Goal: Communication & Community: Answer question/provide support

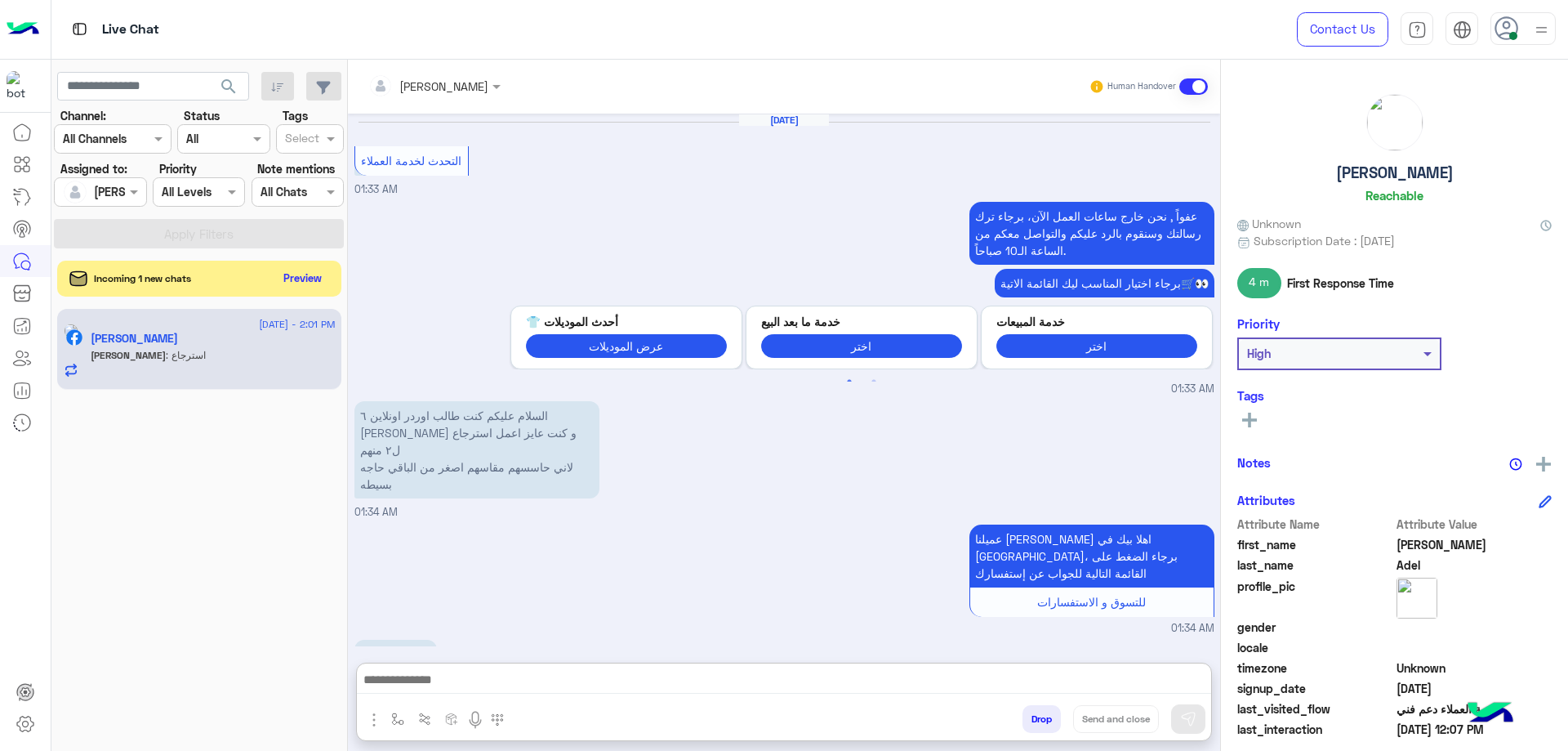
scroll to position [1613, 0]
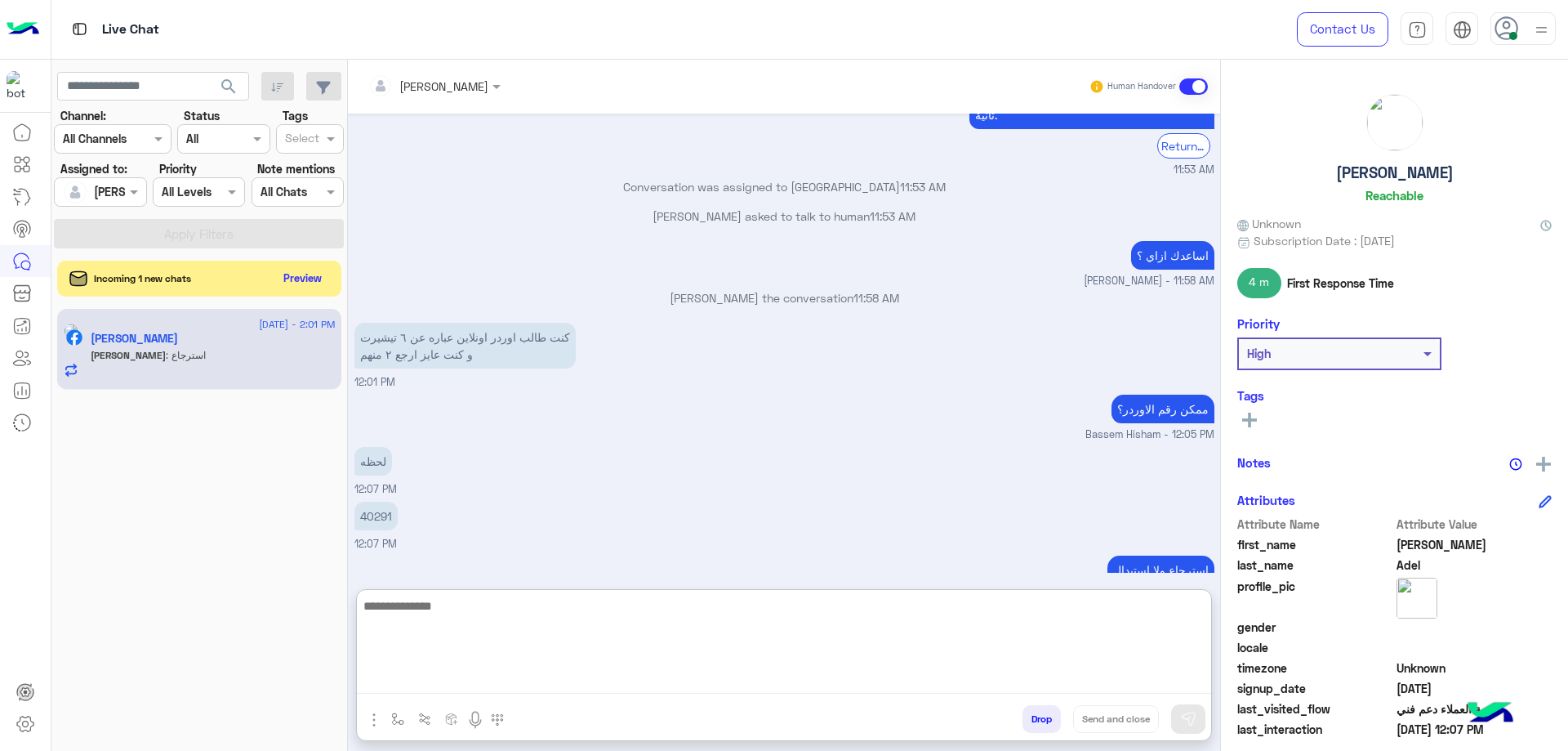
click at [461, 634] on textarea at bounding box center [784, 644] width 855 height 98
paste textarea "**********"
type textarea "**********"
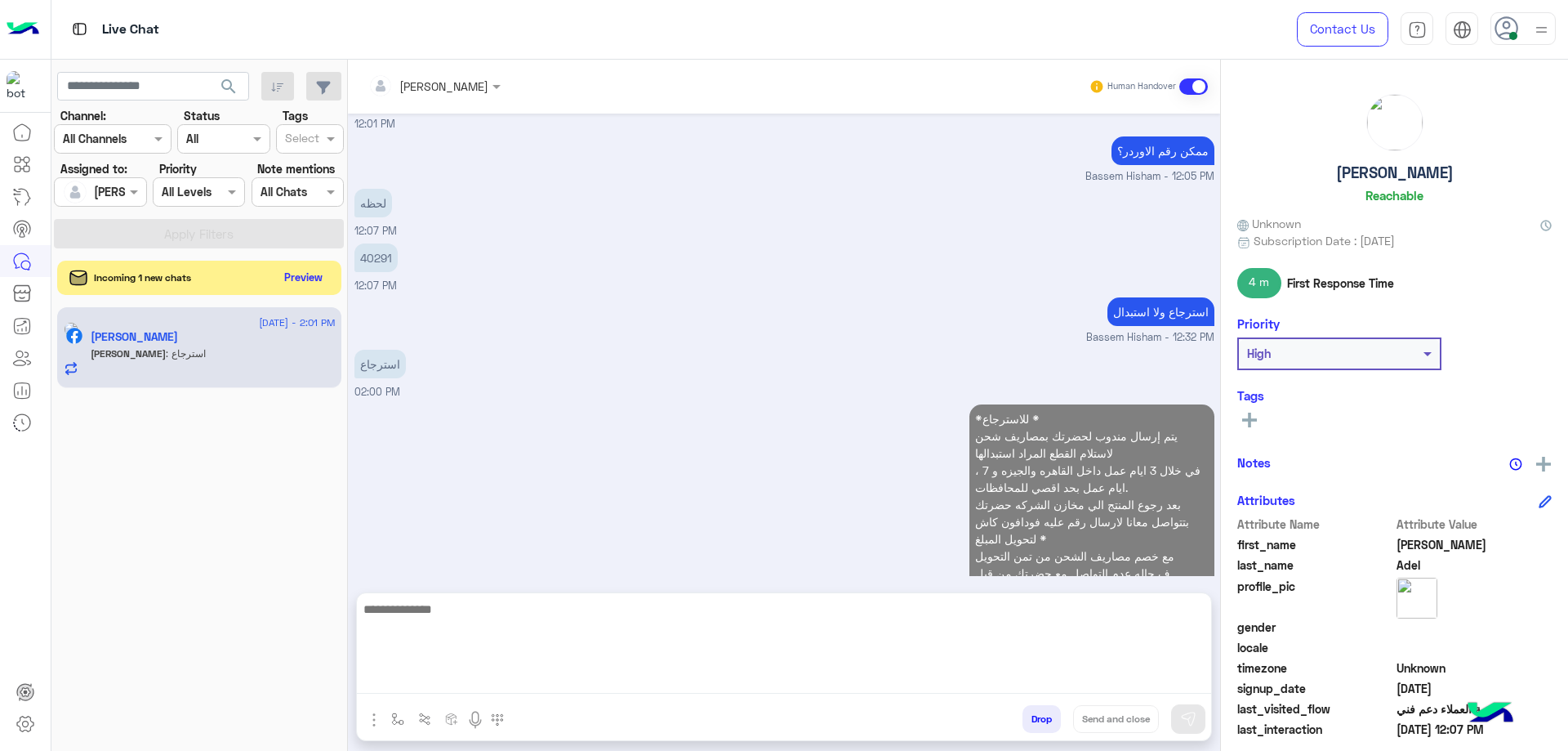
click at [292, 279] on button "Preview" at bounding box center [304, 277] width 51 height 22
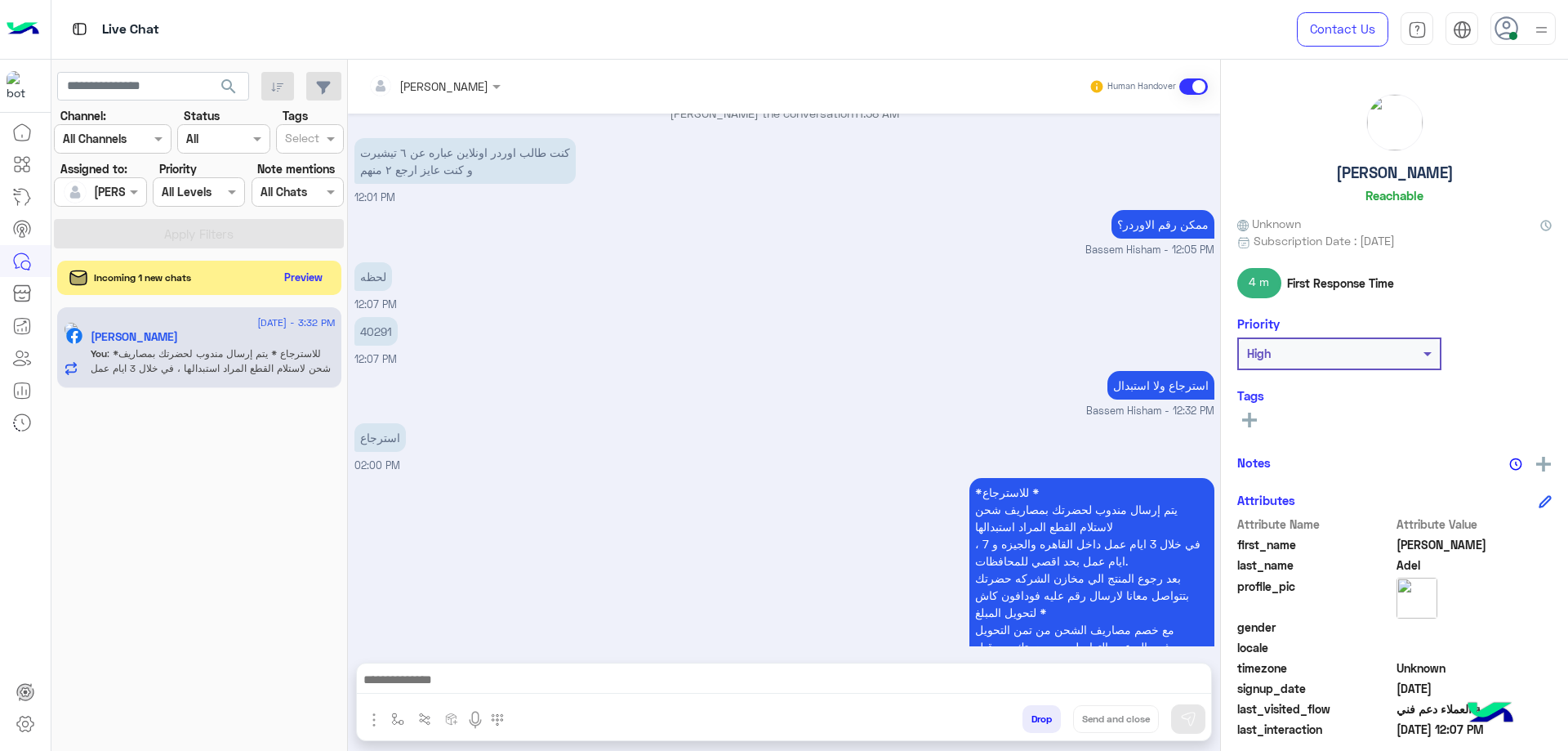
click at [292, 279] on button "Preview" at bounding box center [304, 277] width 51 height 22
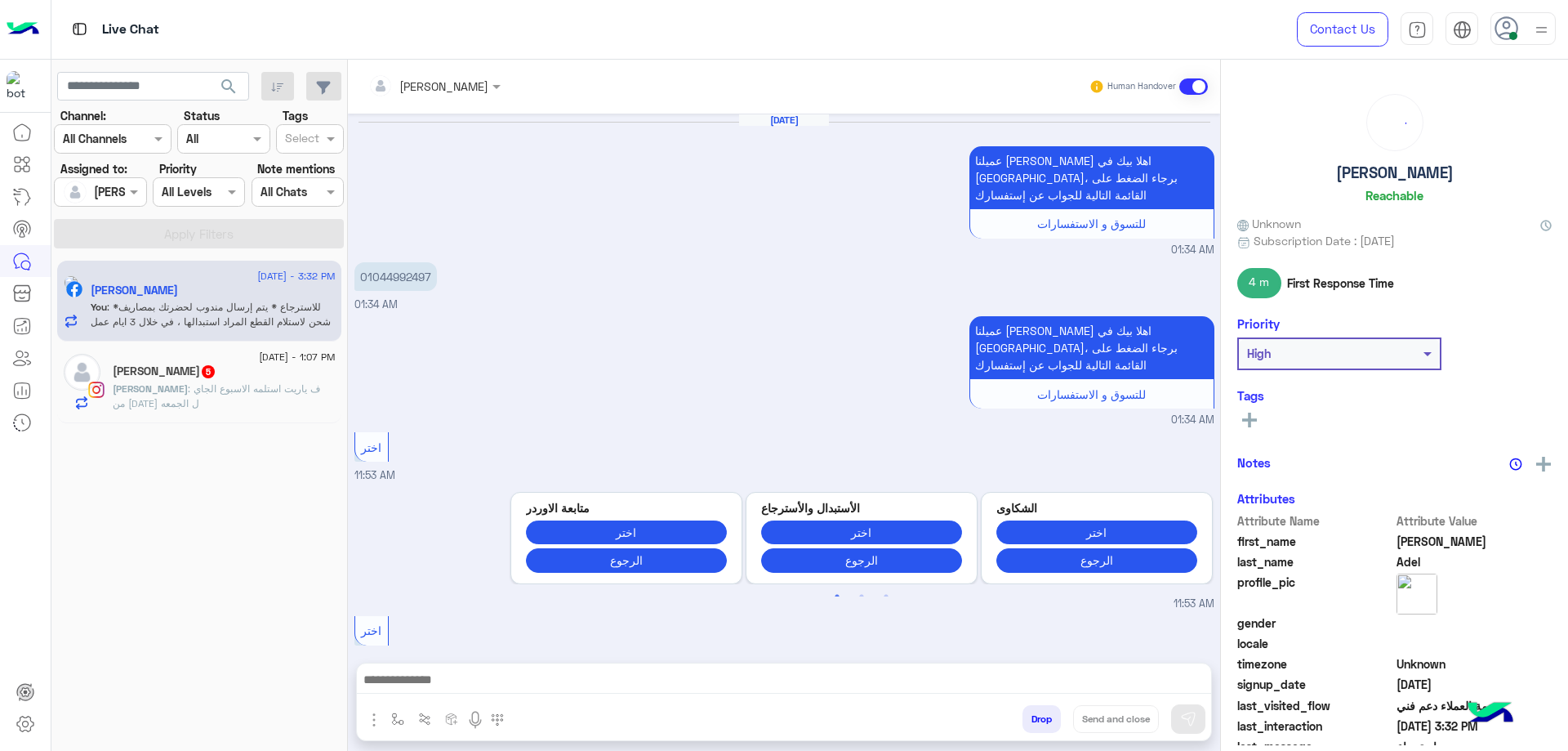
scroll to position [1436, 0]
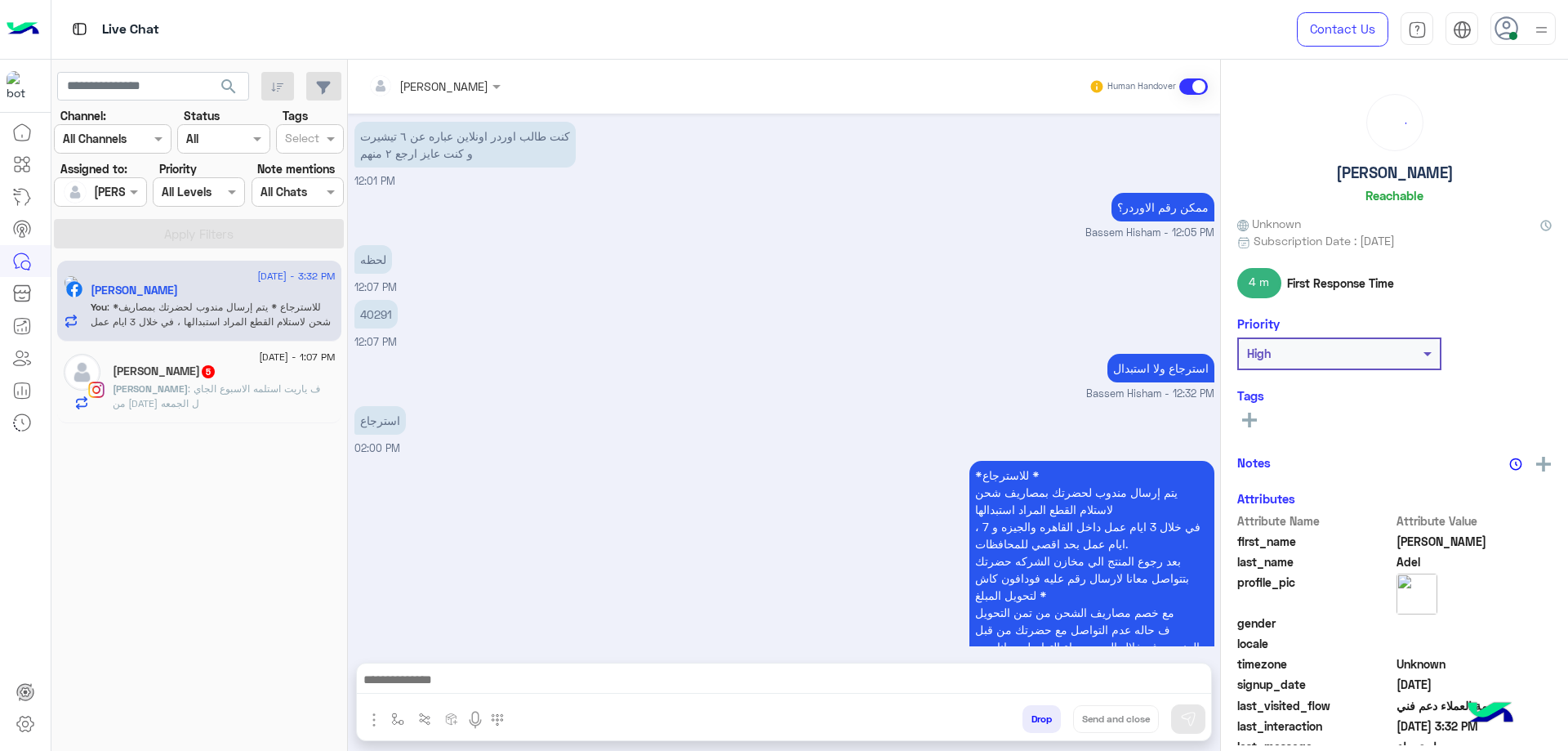
click at [281, 412] on div "10 September - 1:07 PM Mahmoud Alsotohy 5 Mahmoud : ف ياريت استلمه الاسبوع الجا…" at bounding box center [199, 382] width 284 height 82
click at [269, 389] on span ": ف ياريت استلمه الاسبوع الجاي من الاربعاء ل الجمعه" at bounding box center [217, 395] width 208 height 27
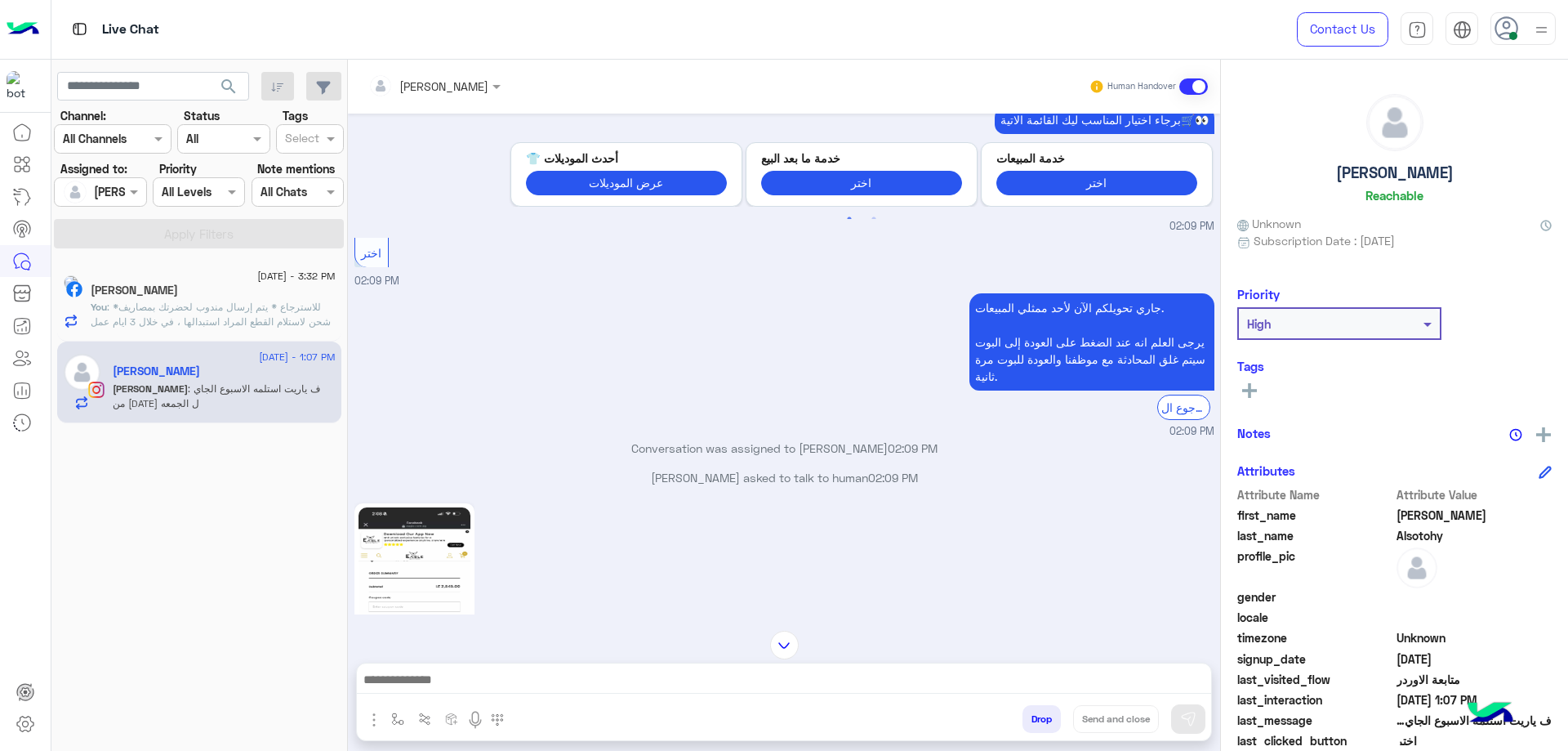
scroll to position [927, 0]
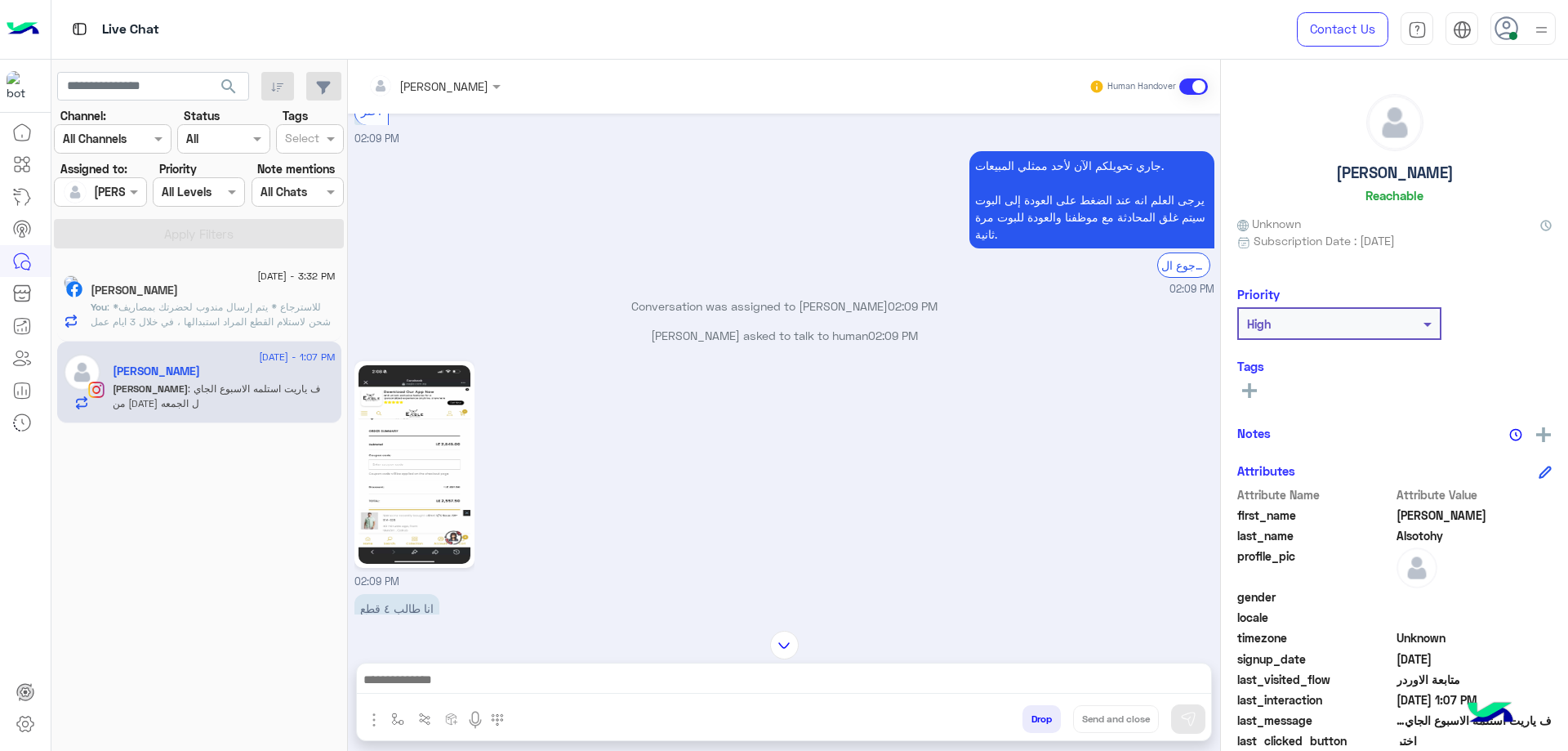
click at [429, 453] on img at bounding box center [415, 464] width 112 height 198
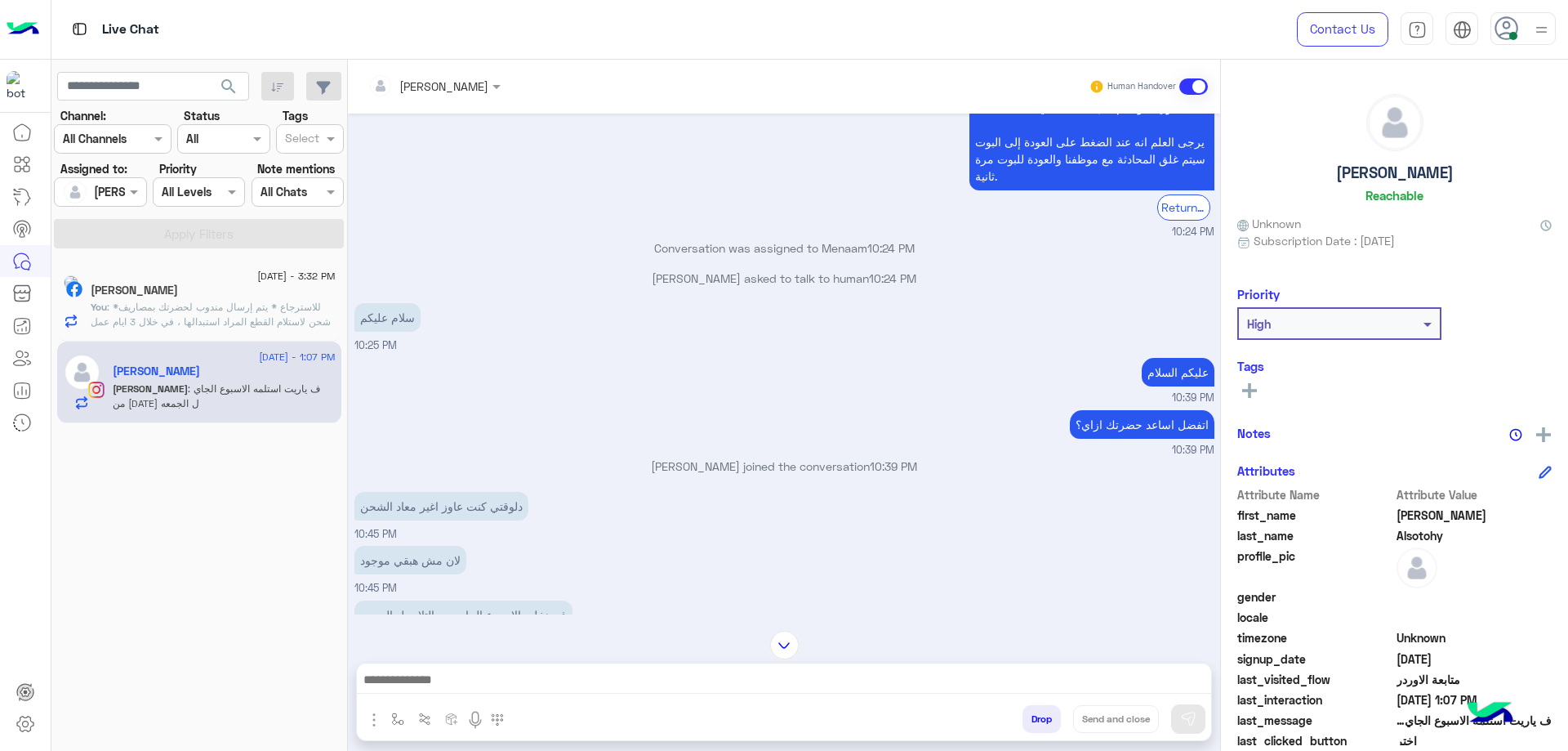
scroll to position [1663, 0]
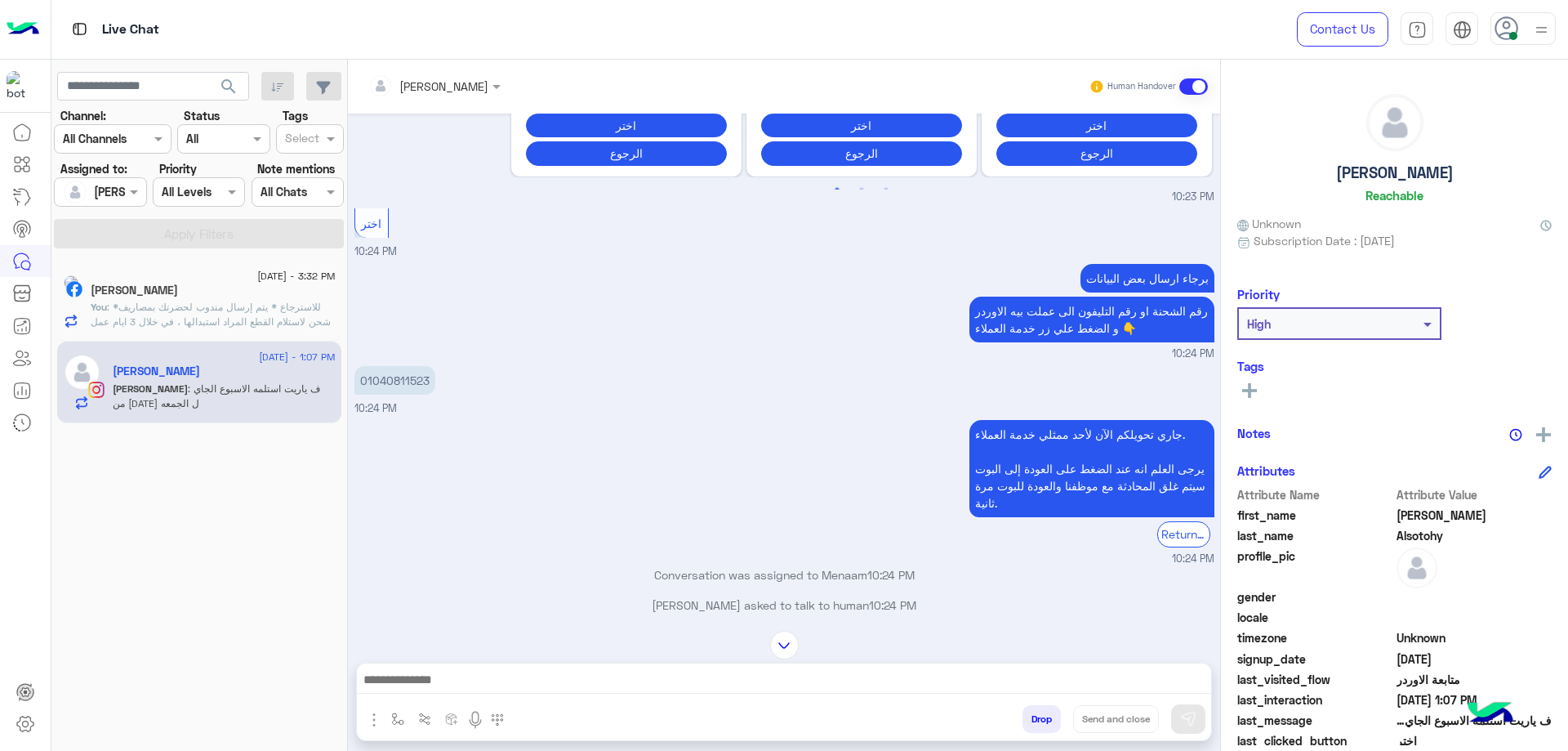
click at [410, 366] on p "01040811523" at bounding box center [394, 380] width 81 height 28
click at [409, 366] on p "01040811523" at bounding box center [394, 380] width 81 height 28
copy p "01040811523"
click at [464, 677] on textarea at bounding box center [784, 682] width 855 height 25
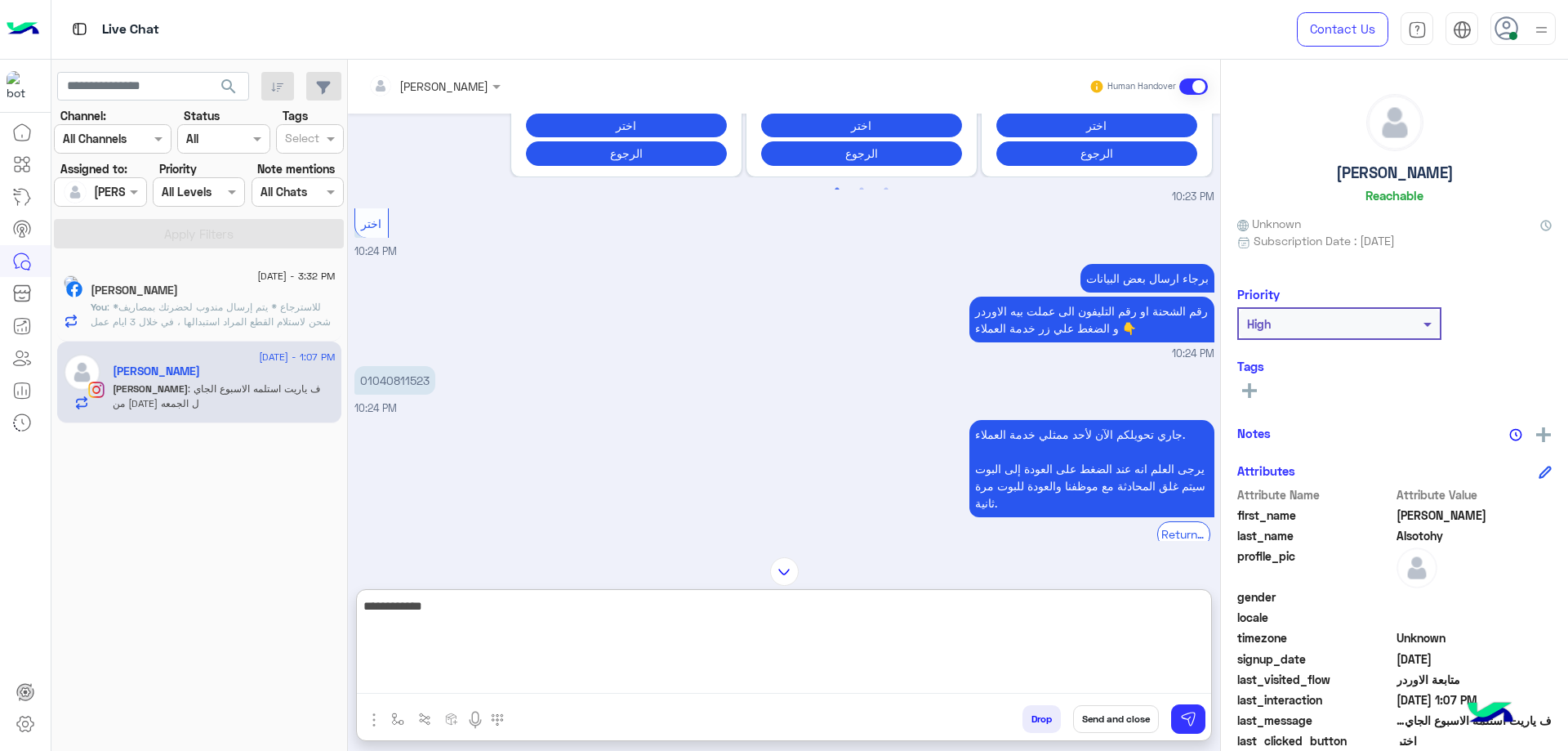
type textarea "**********"
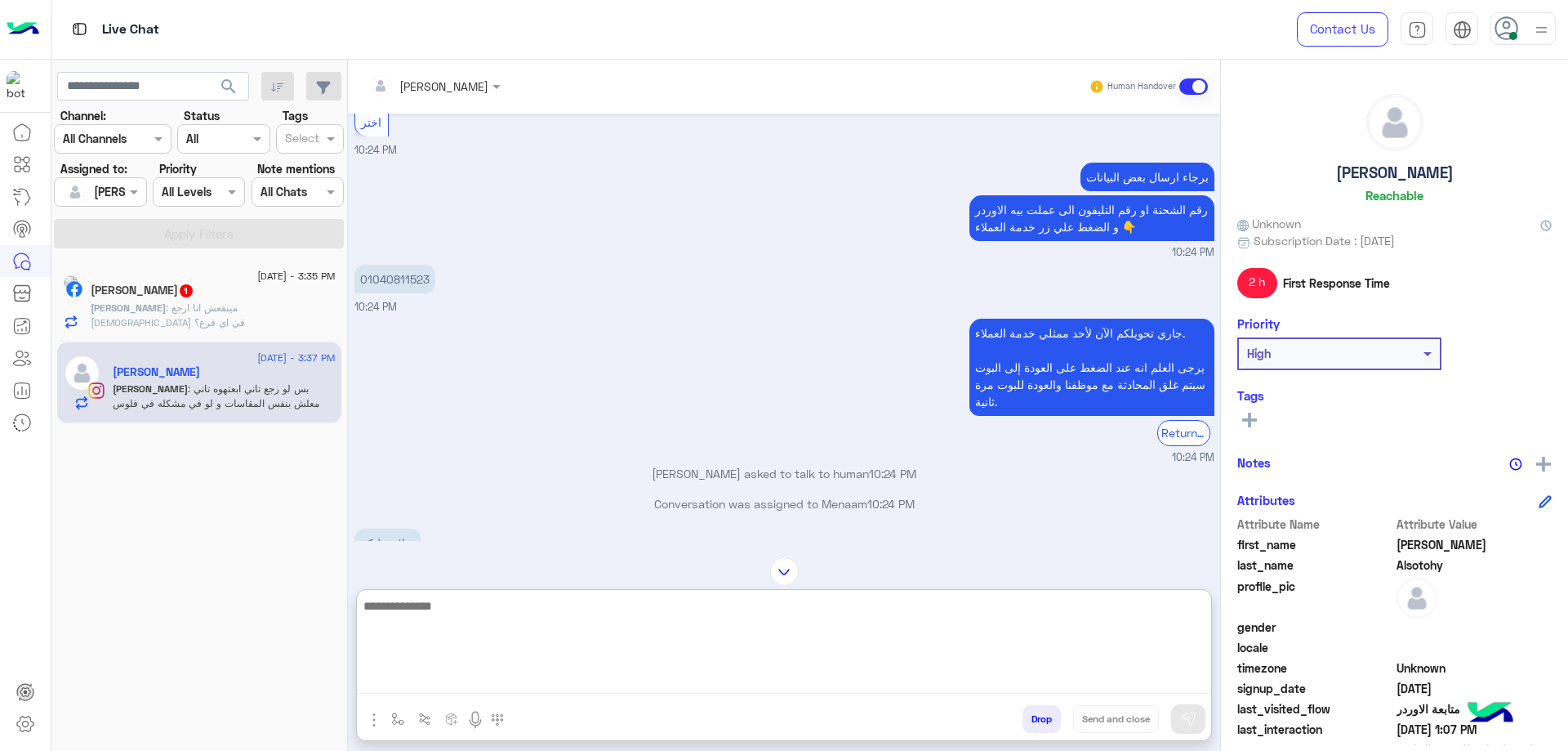
scroll to position [1738, 0]
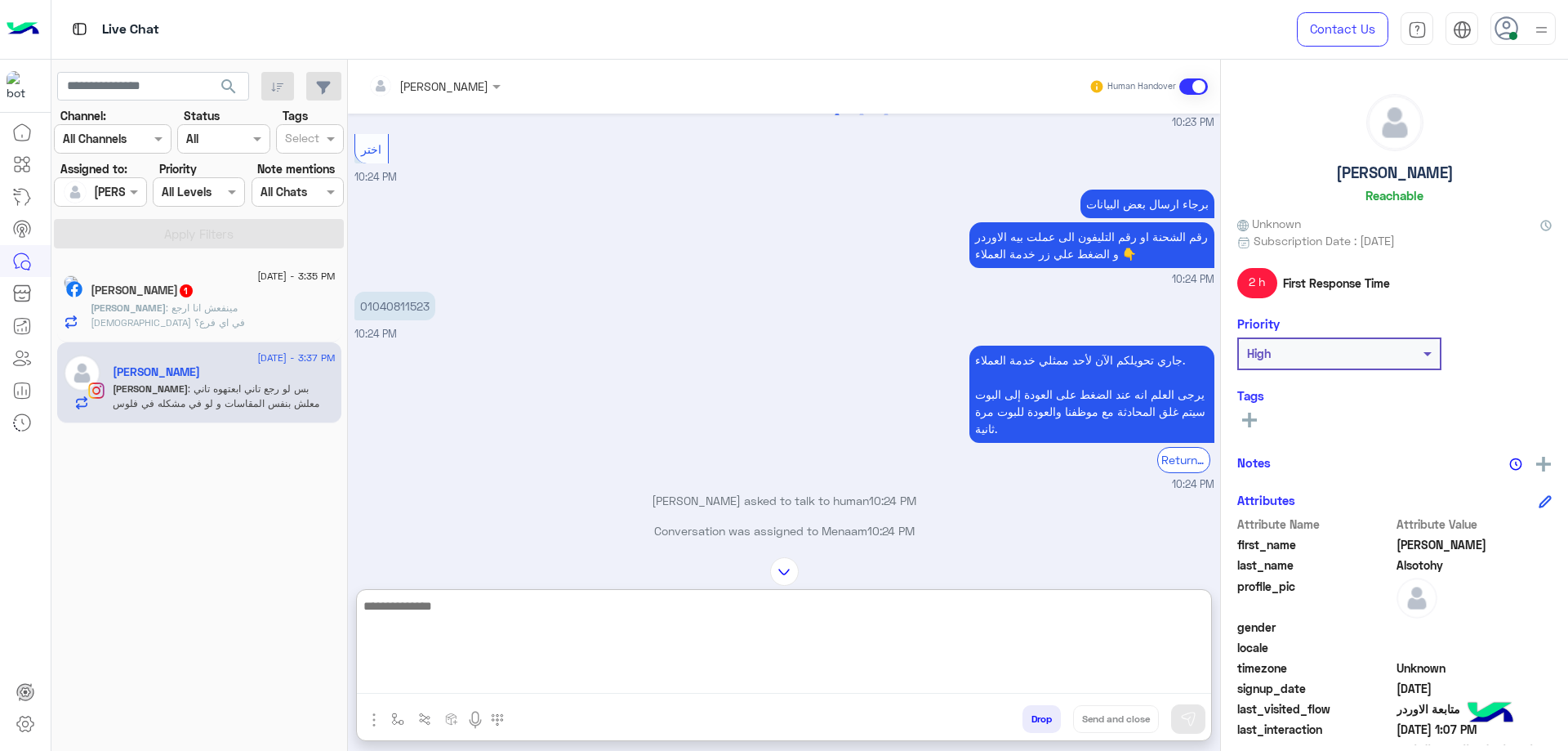
click at [405, 292] on p "01040811523" at bounding box center [394, 306] width 81 height 28
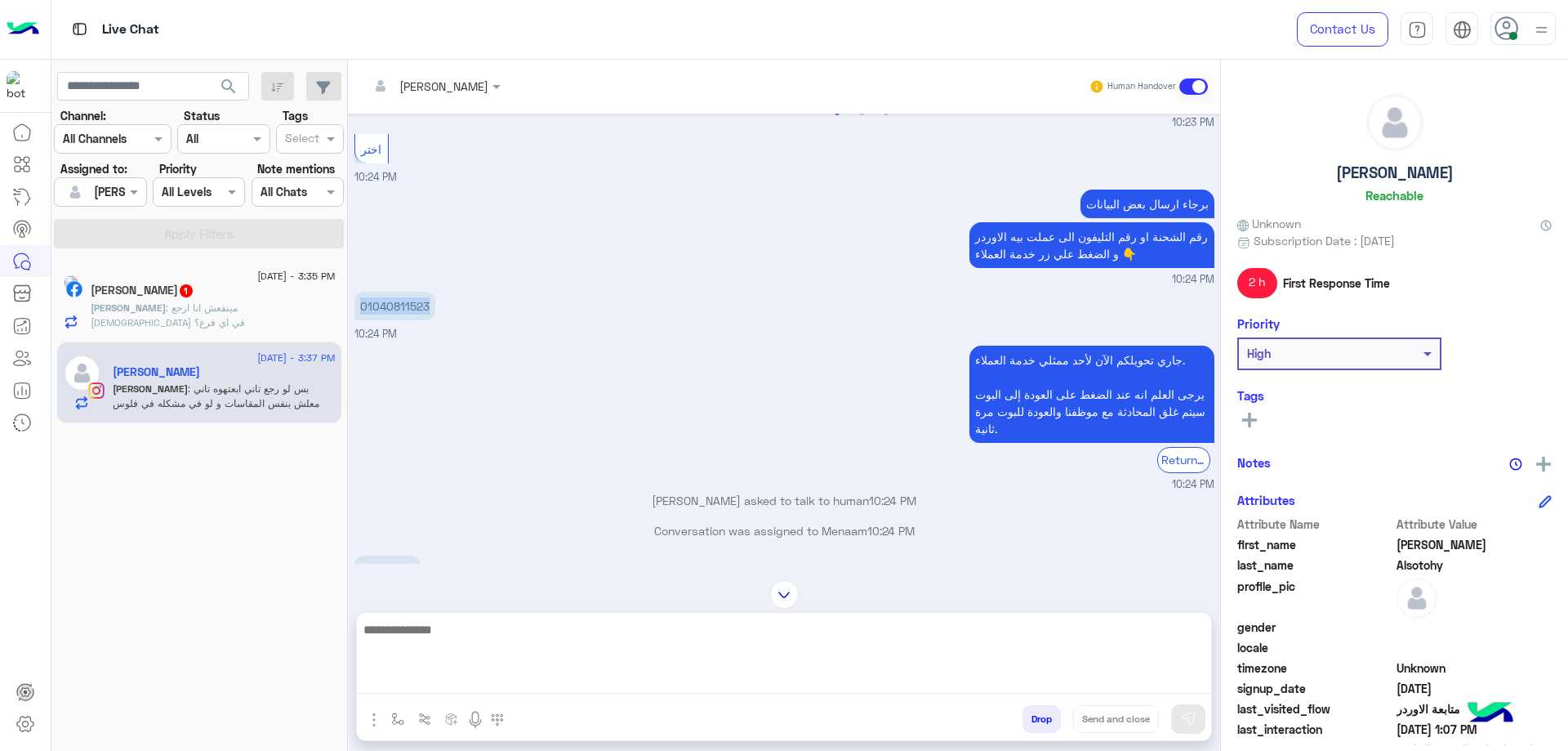
click at [405, 292] on p "01040811523" at bounding box center [394, 306] width 81 height 28
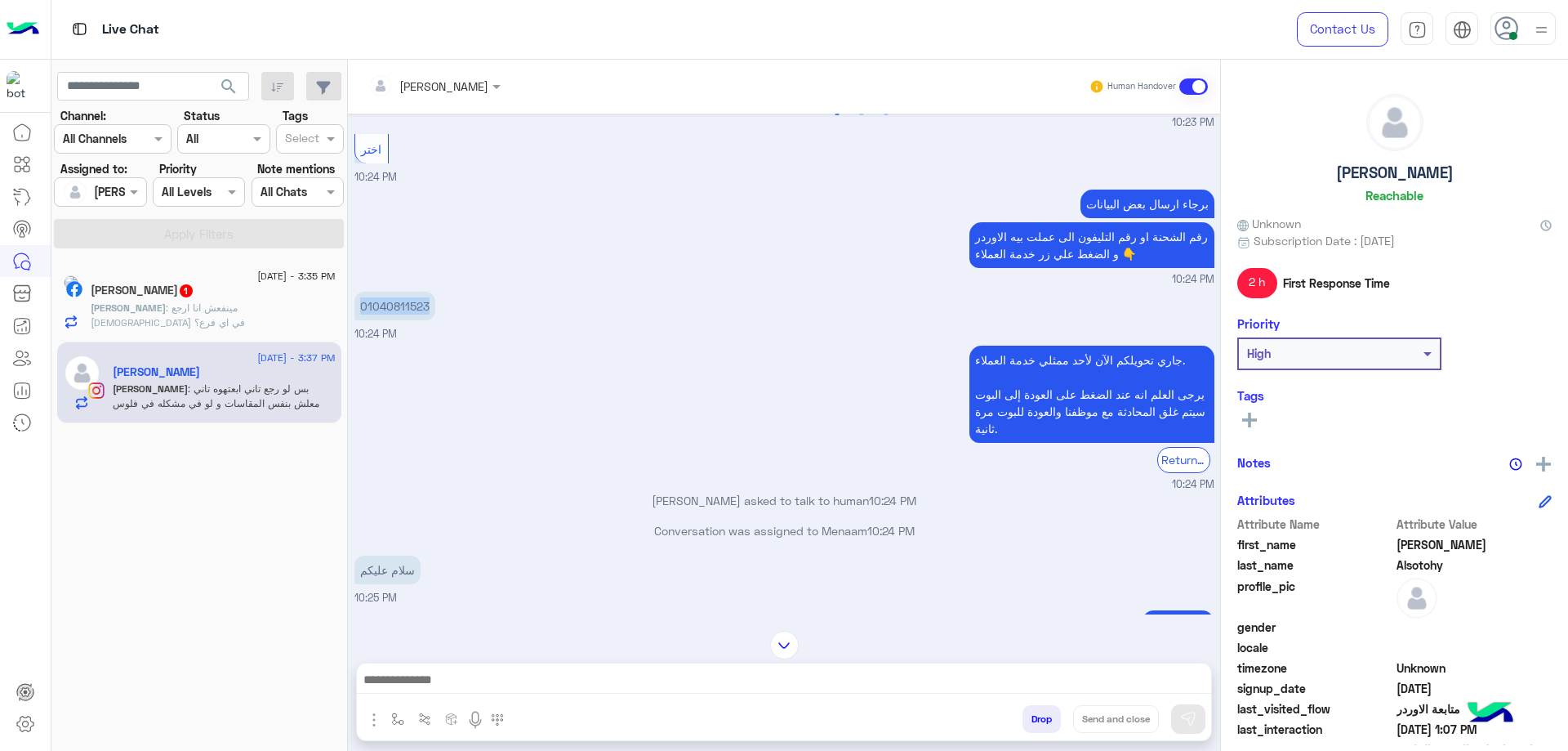
copy p "01040811523"
click at [521, 674] on textarea at bounding box center [784, 682] width 855 height 25
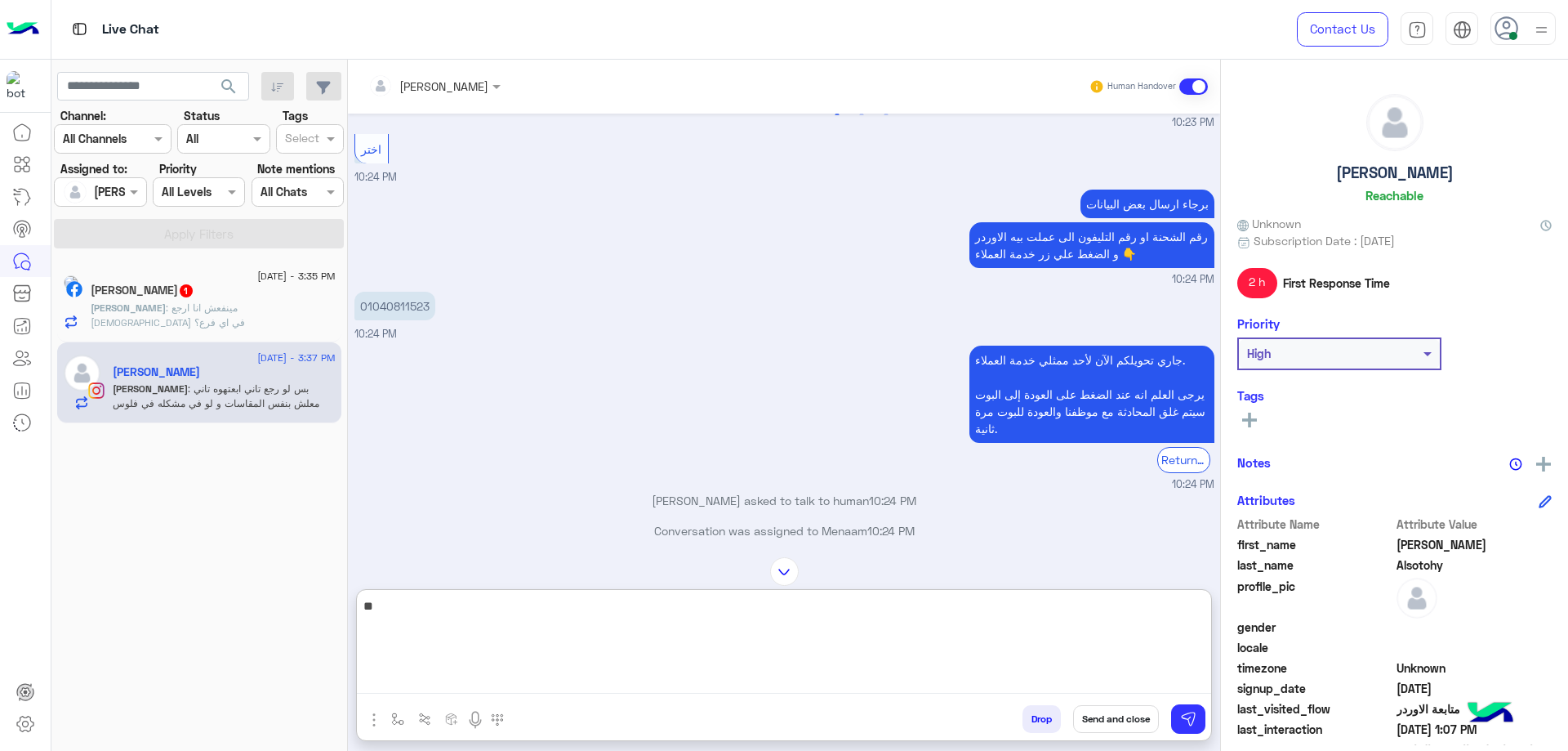
type textarea "*"
type textarea "**********"
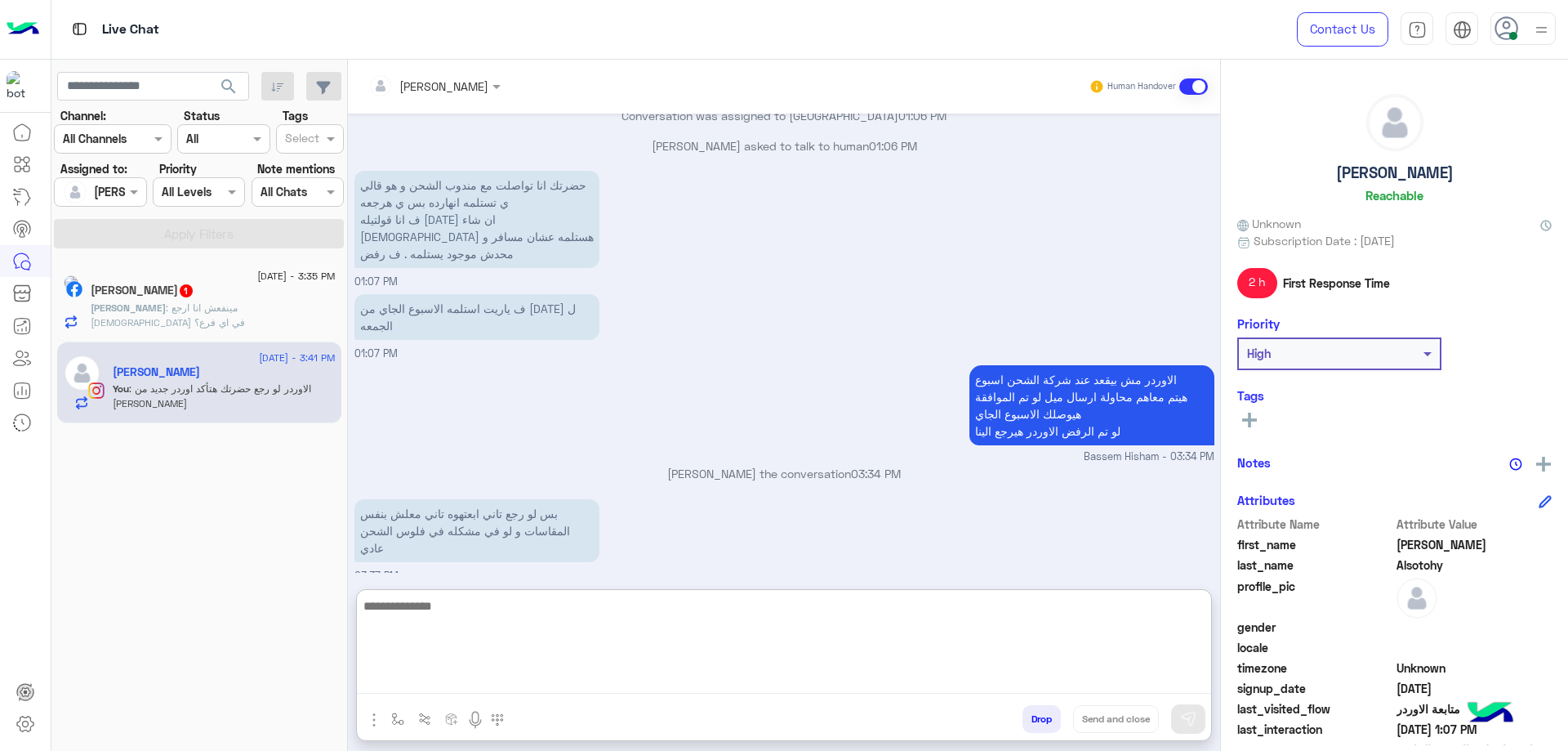
click at [1414, 176] on h5 "[PERSON_NAME]" at bounding box center [1395, 172] width 117 height 19
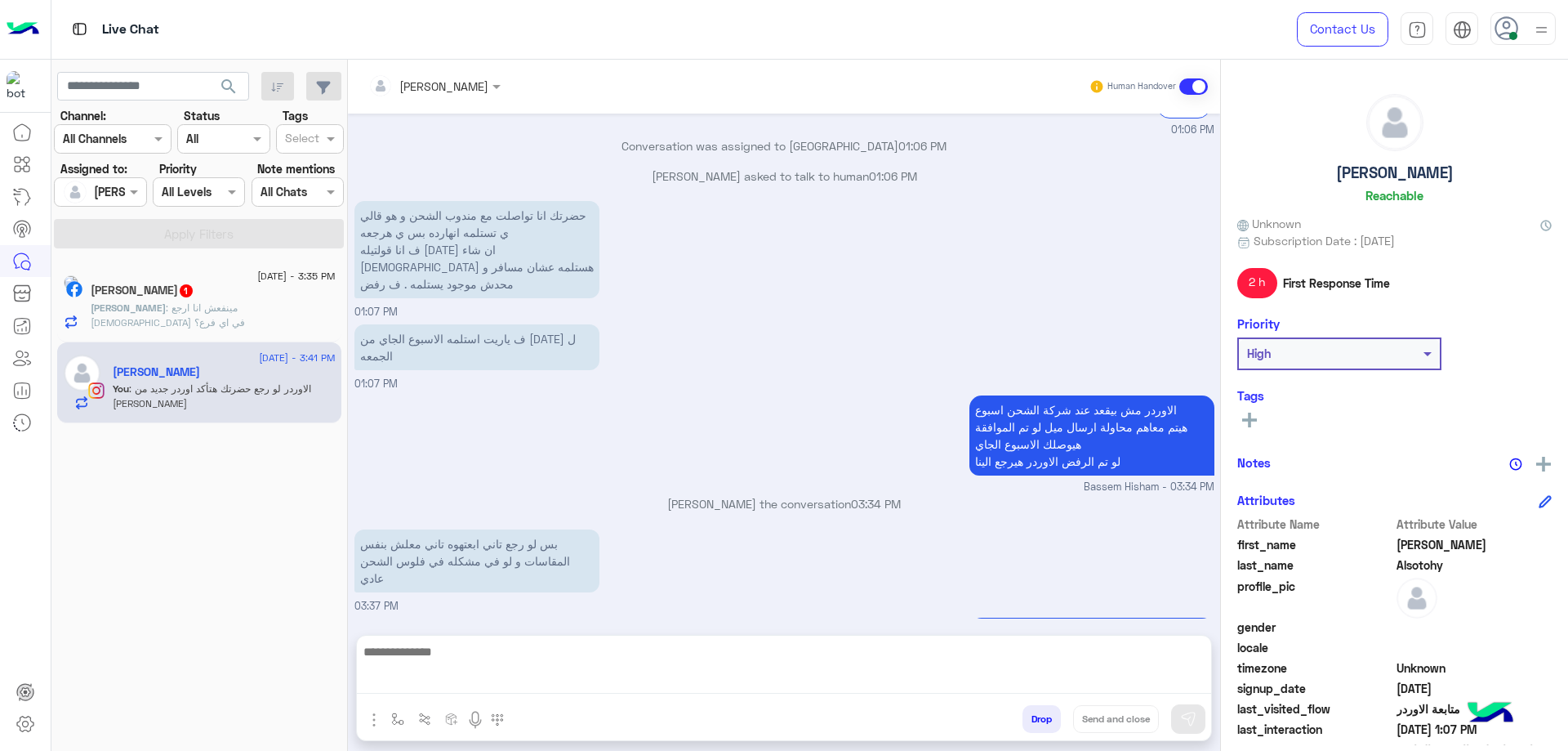
click at [1414, 176] on h5 "[PERSON_NAME]" at bounding box center [1395, 172] width 117 height 19
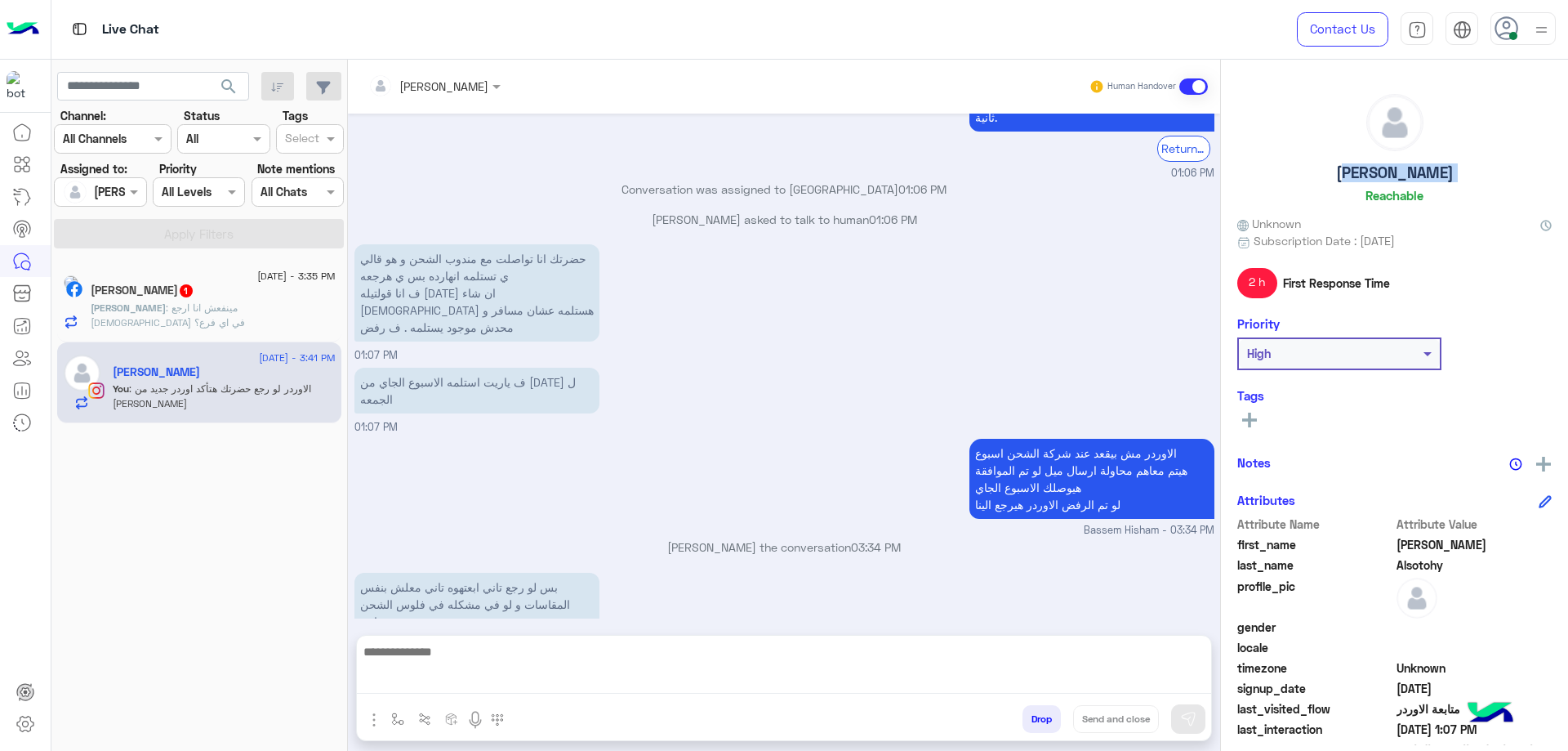
click at [1414, 176] on h5 "[PERSON_NAME]" at bounding box center [1395, 172] width 117 height 19
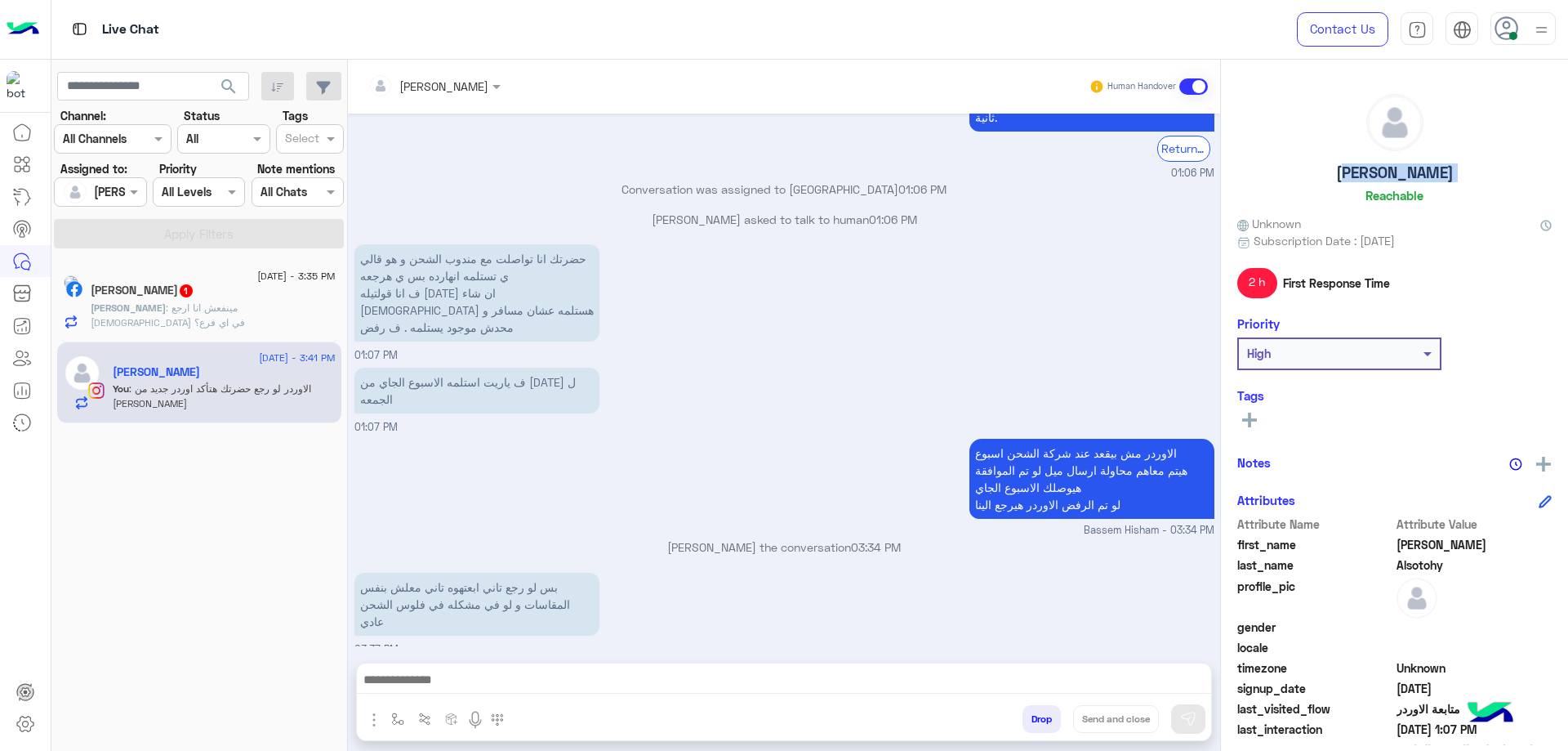
copy h5 "[PERSON_NAME]"
click at [160, 284] on h5 "Mohamed Adel 1" at bounding box center [142, 291] width 104 height 14
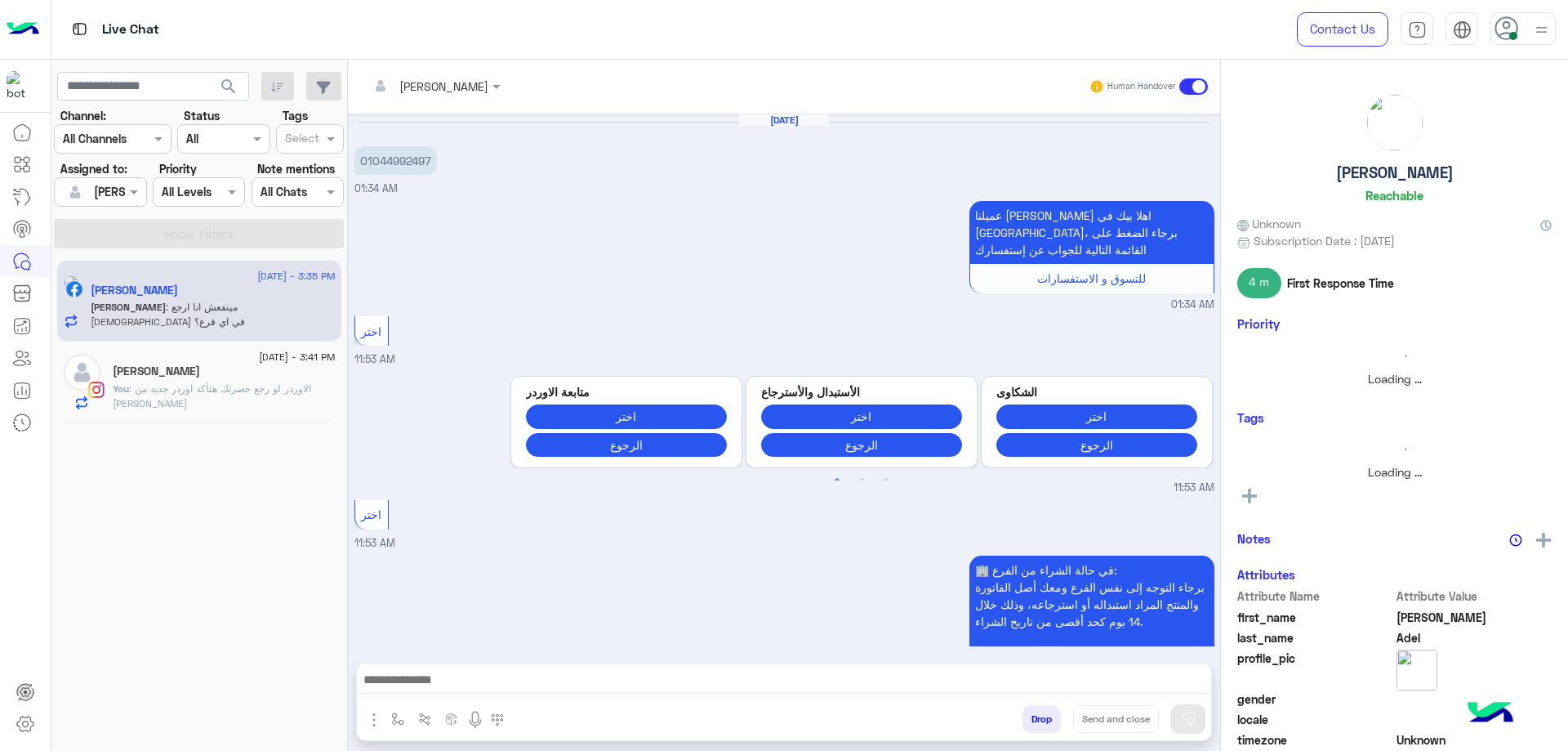
scroll to position [1393, 0]
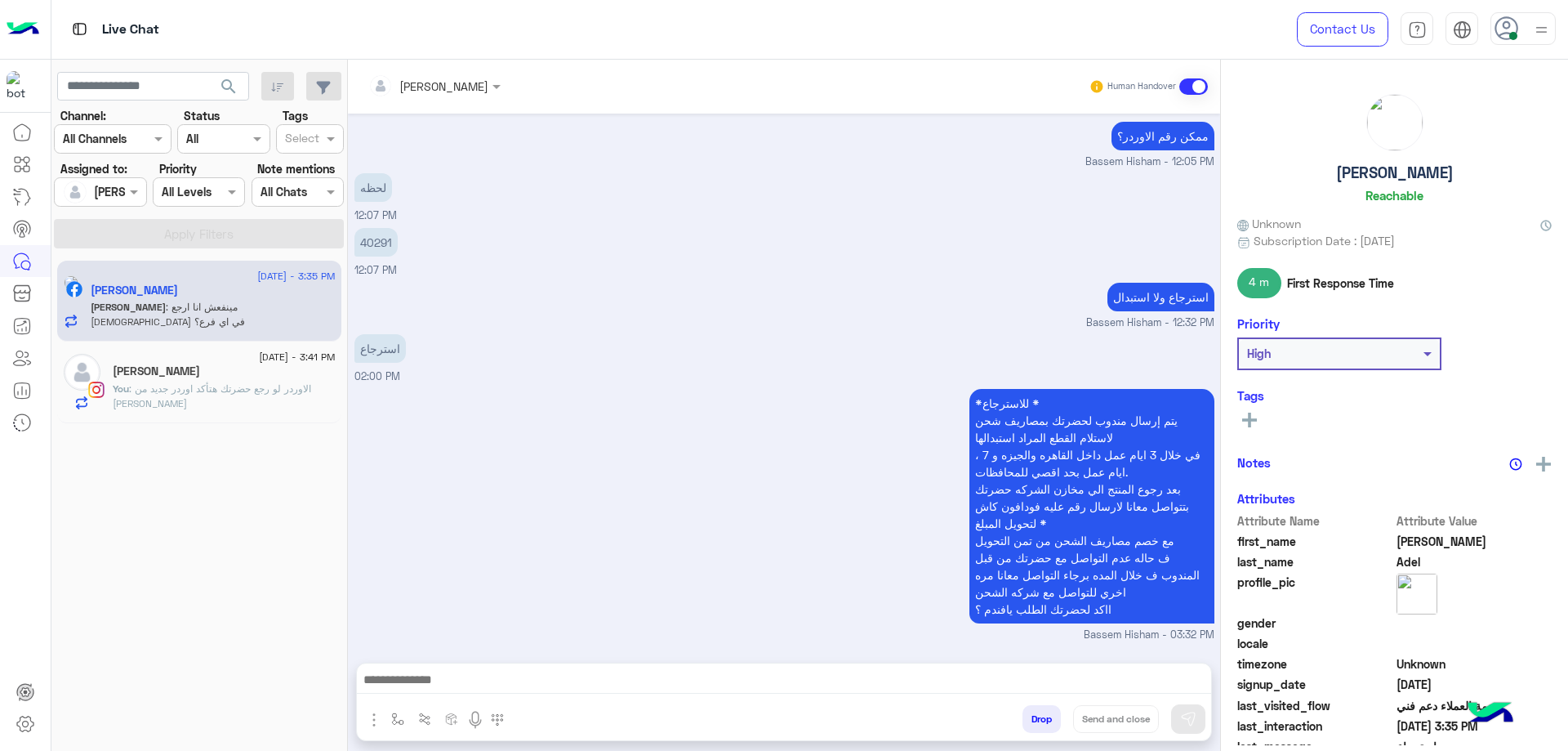
click at [432, 674] on textarea at bounding box center [784, 682] width 855 height 25
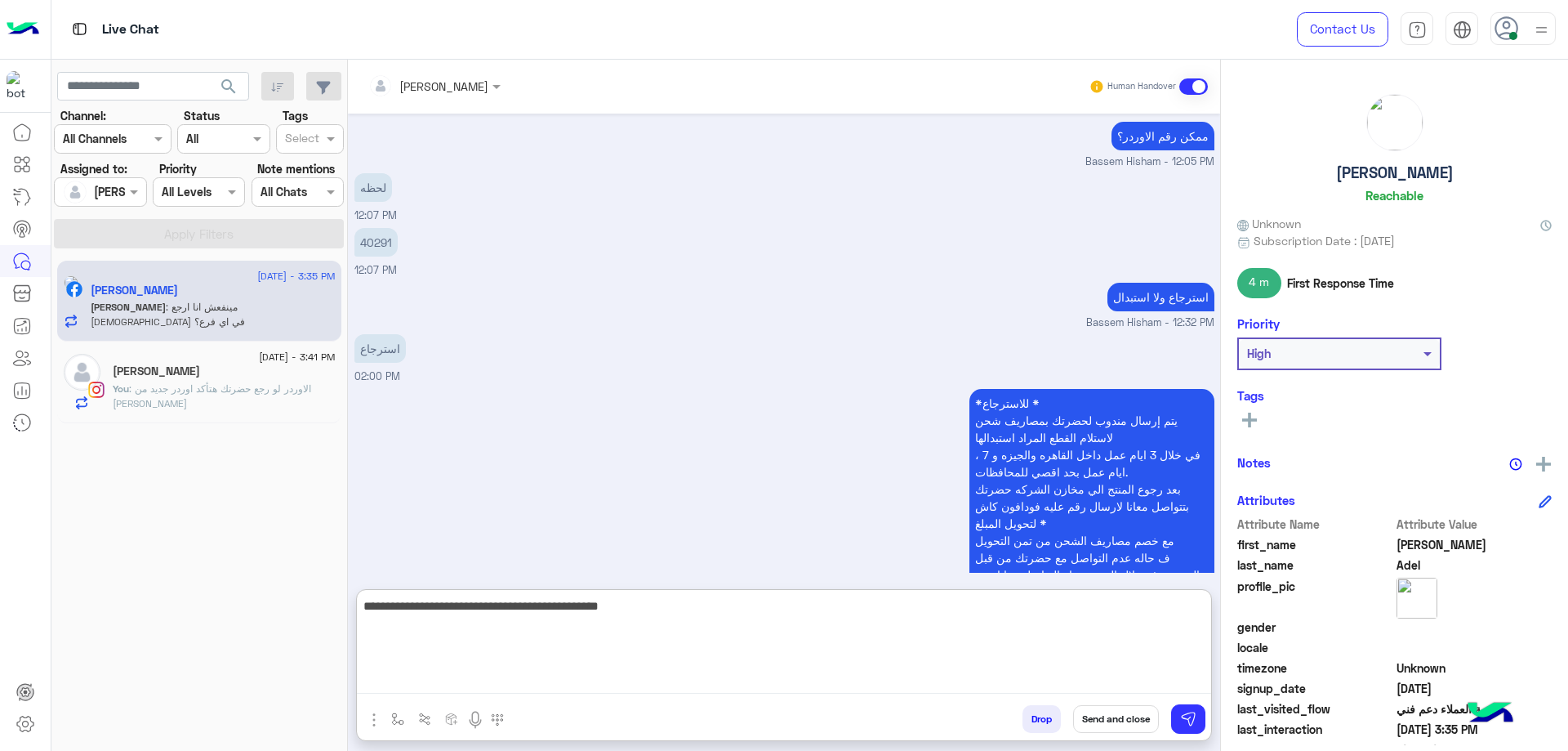
type textarea "**********"
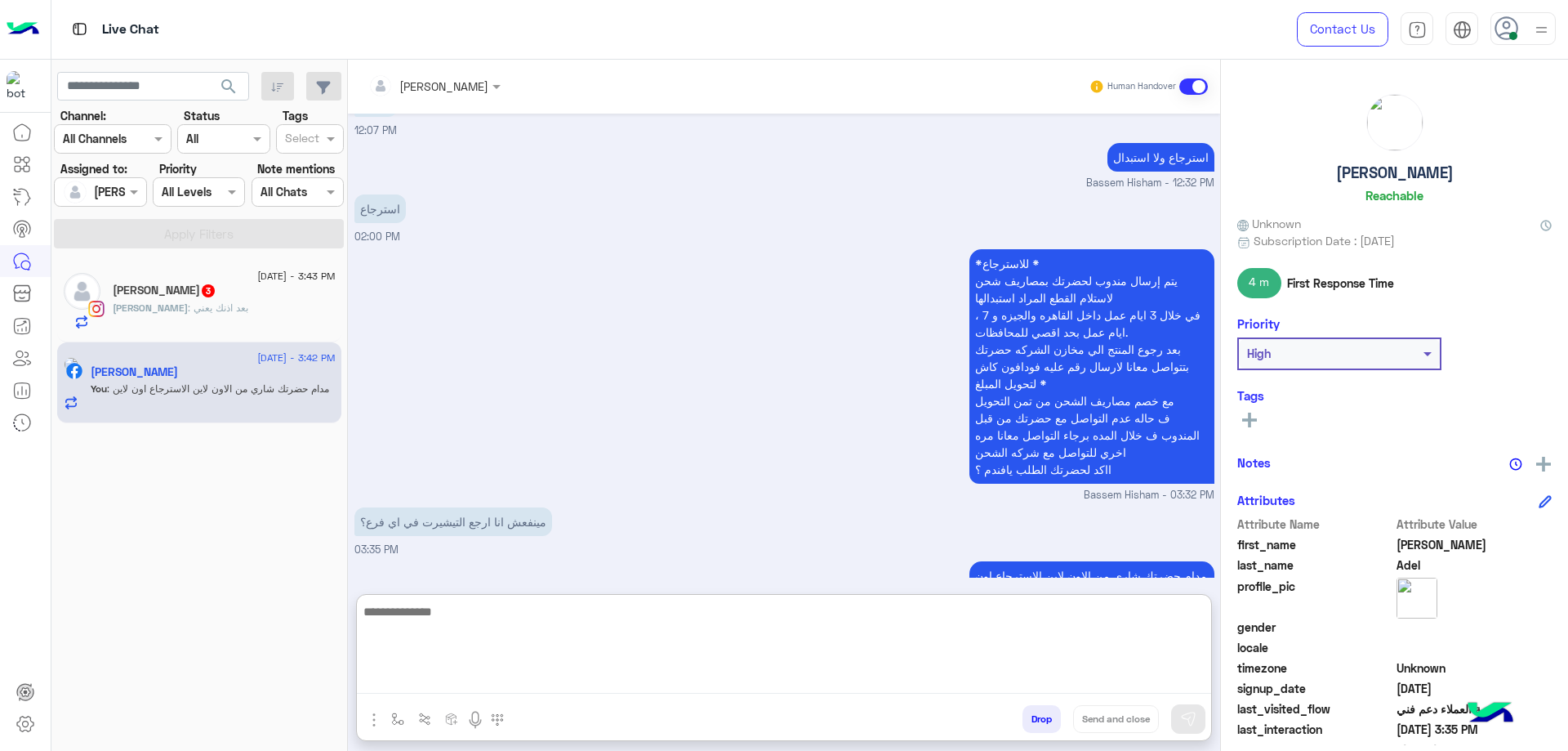
scroll to position [1535, 0]
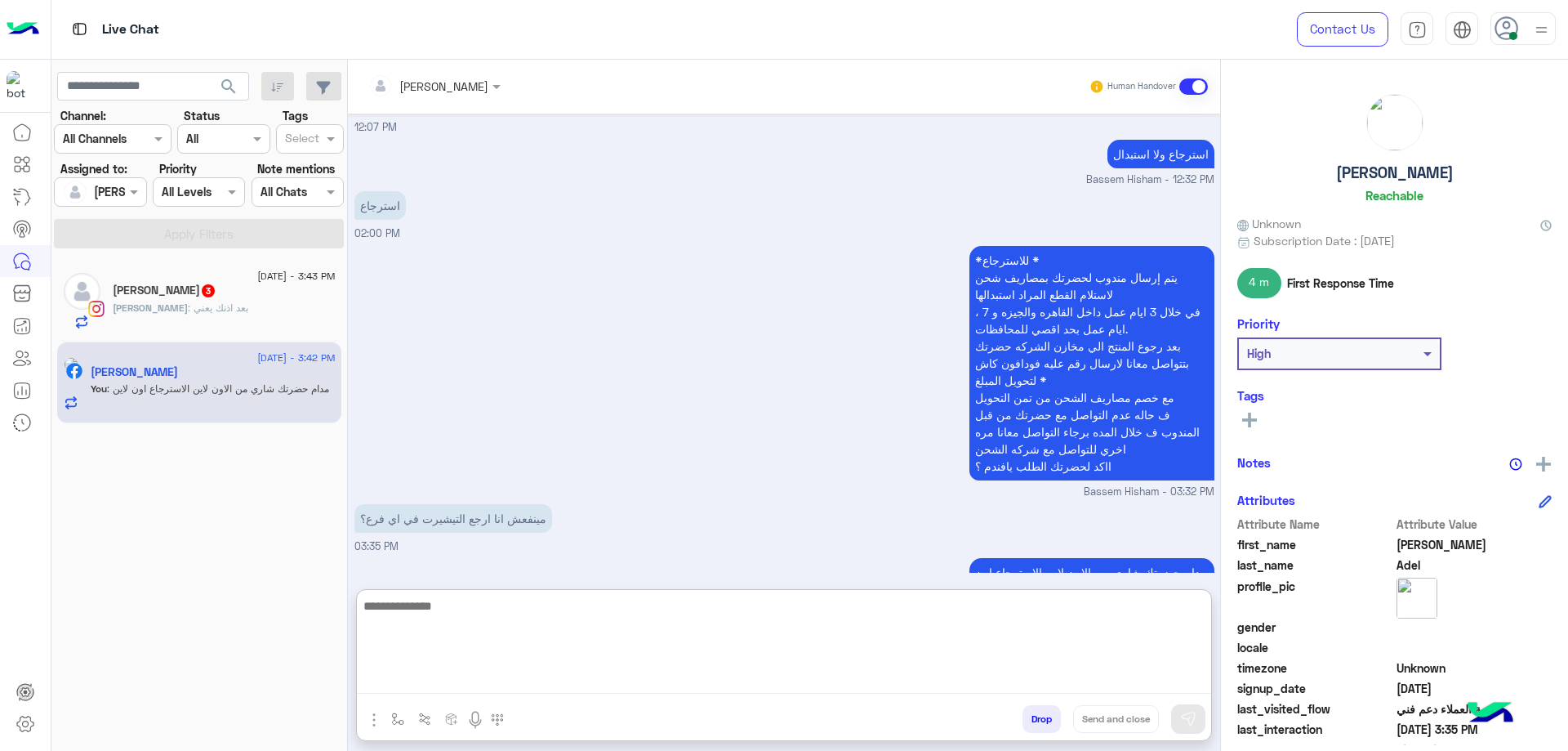
click at [217, 287] on span "3" at bounding box center [208, 290] width 16 height 14
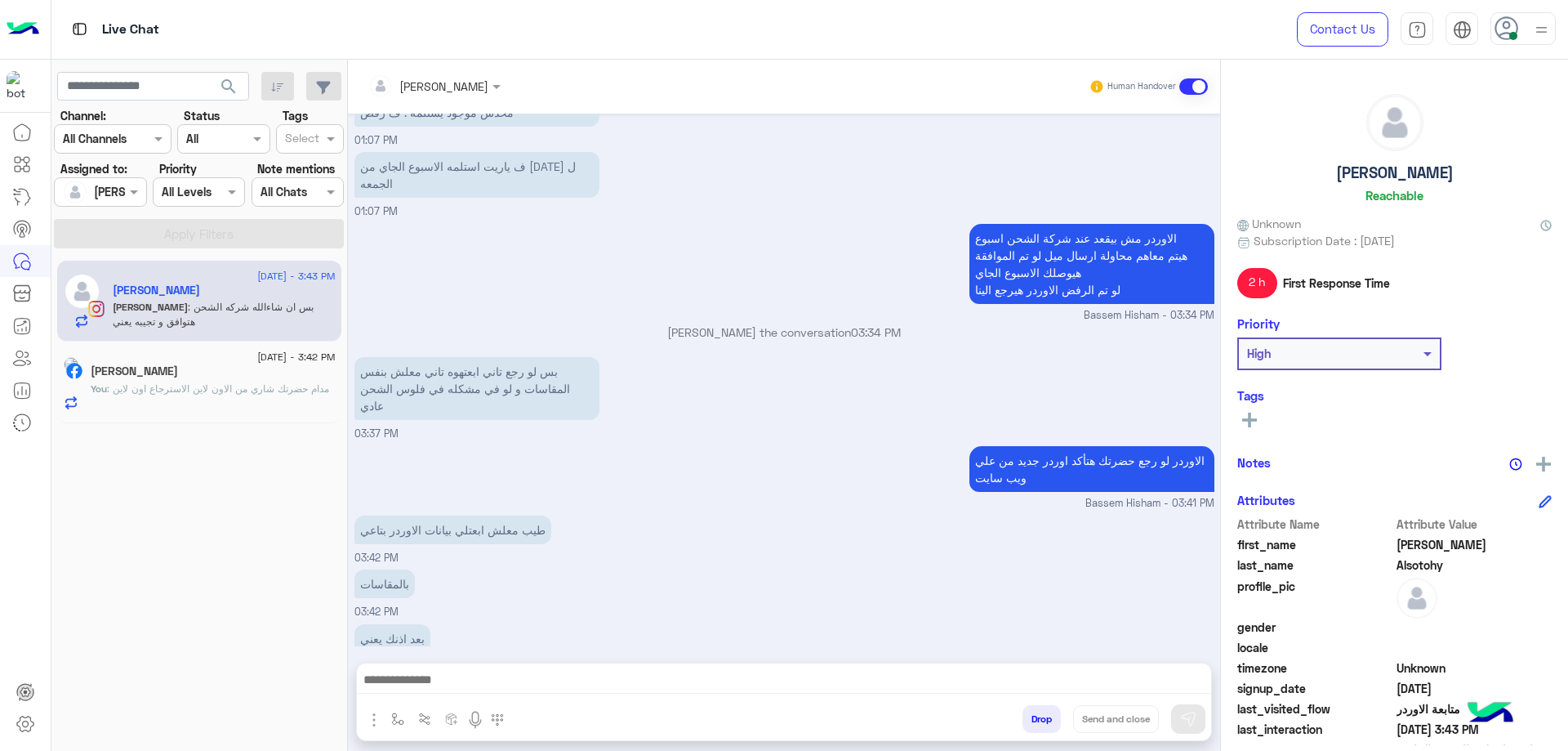
scroll to position [1032, 0]
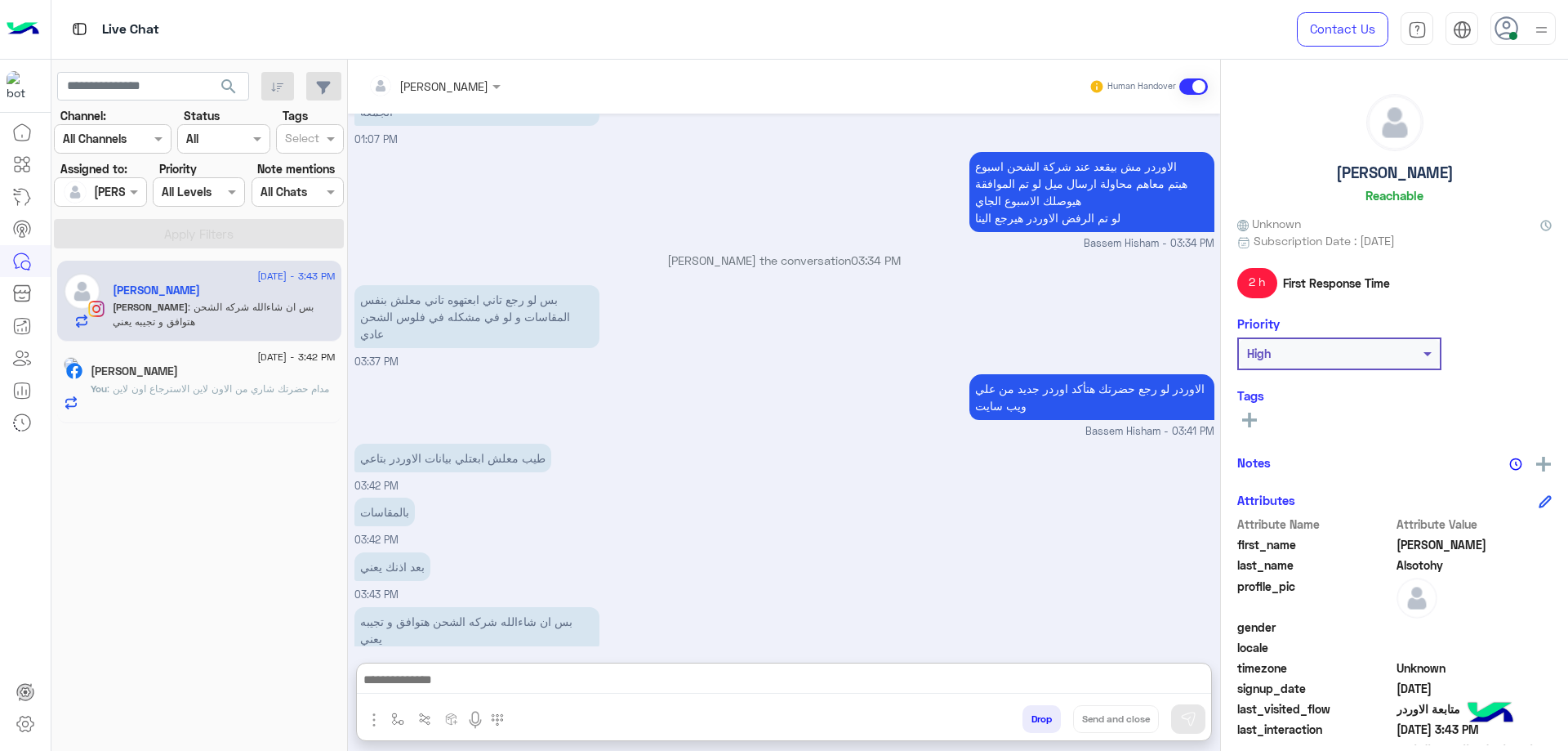
click at [451, 671] on textarea at bounding box center [784, 682] width 855 height 25
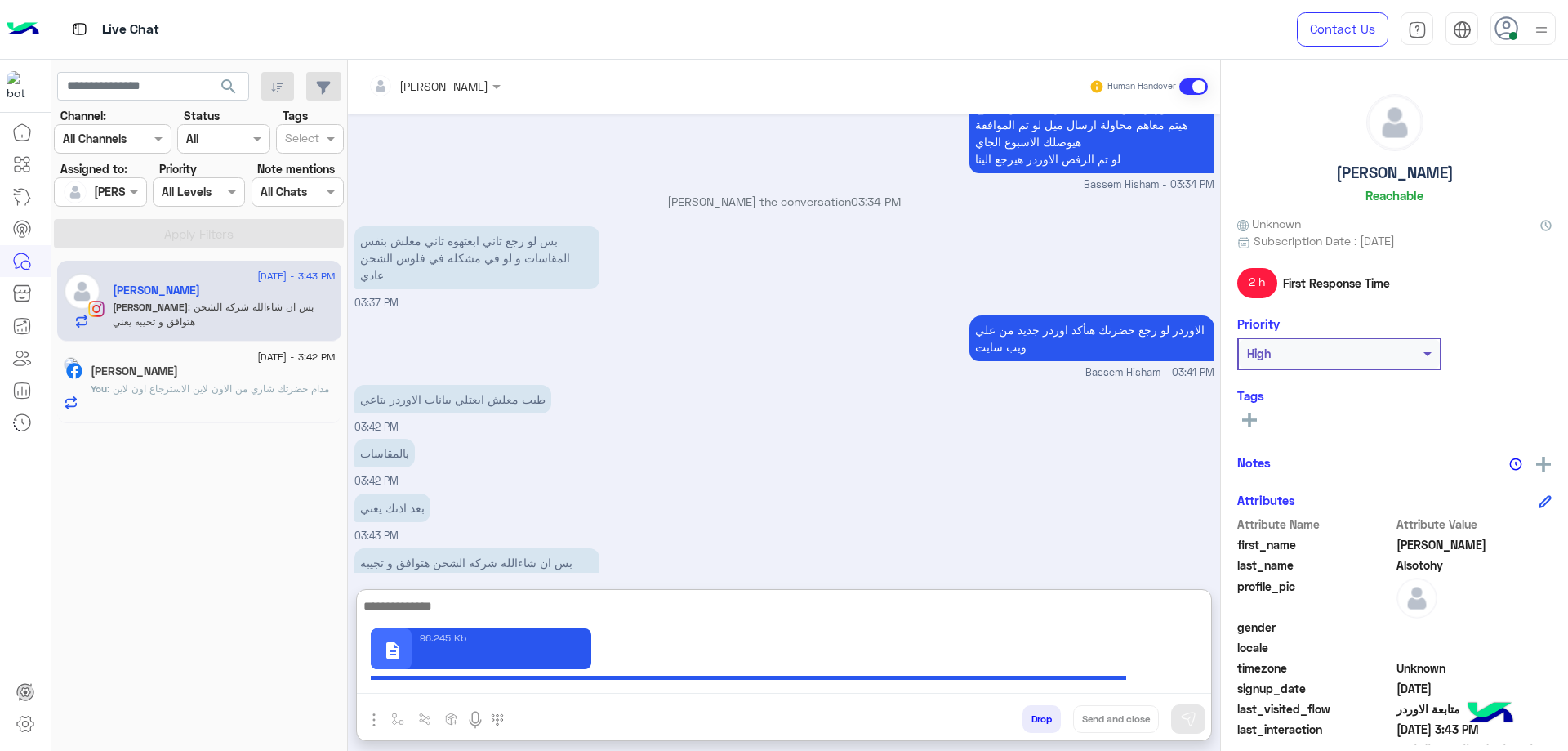
scroll to position [1105, 0]
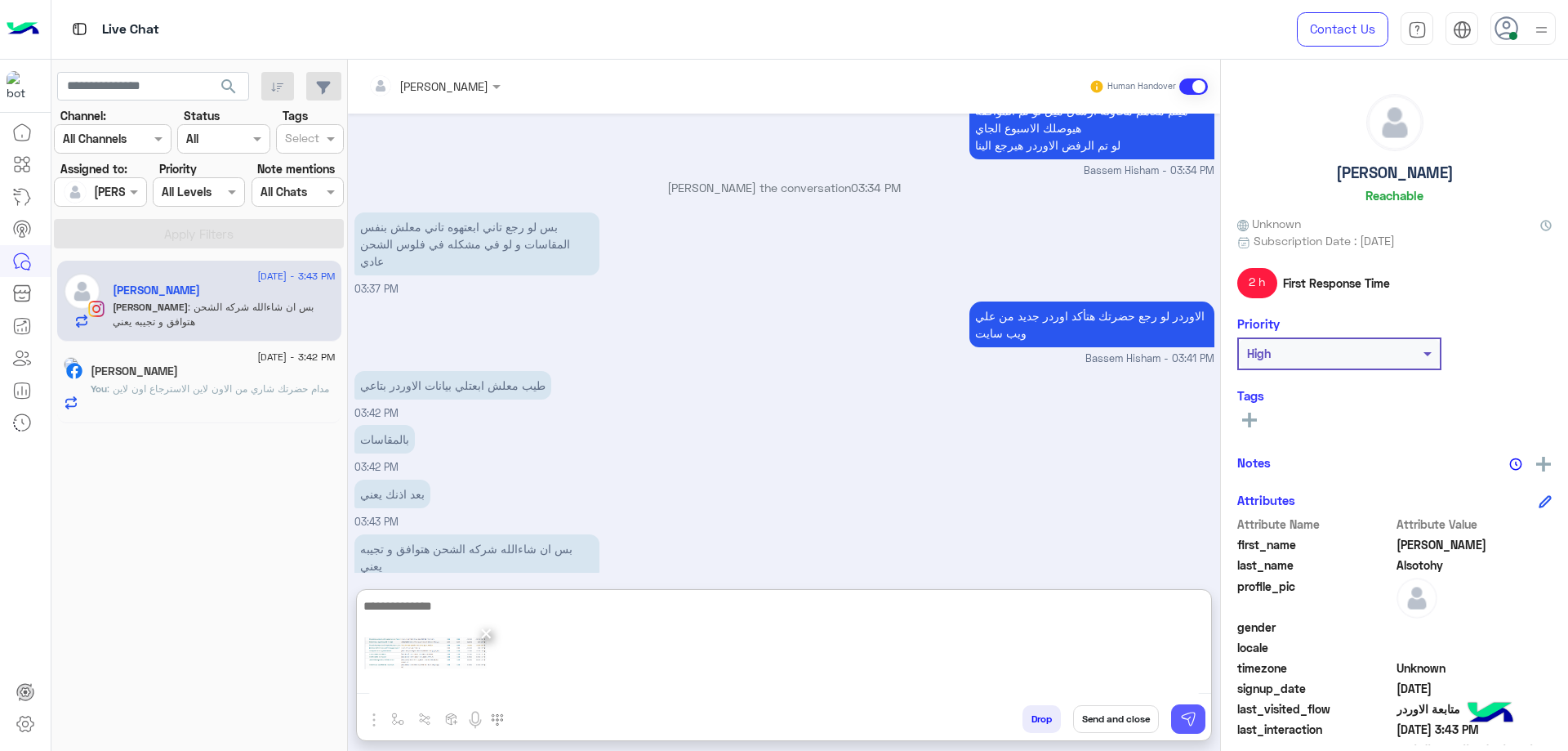
click at [1190, 723] on img at bounding box center [1188, 719] width 16 height 16
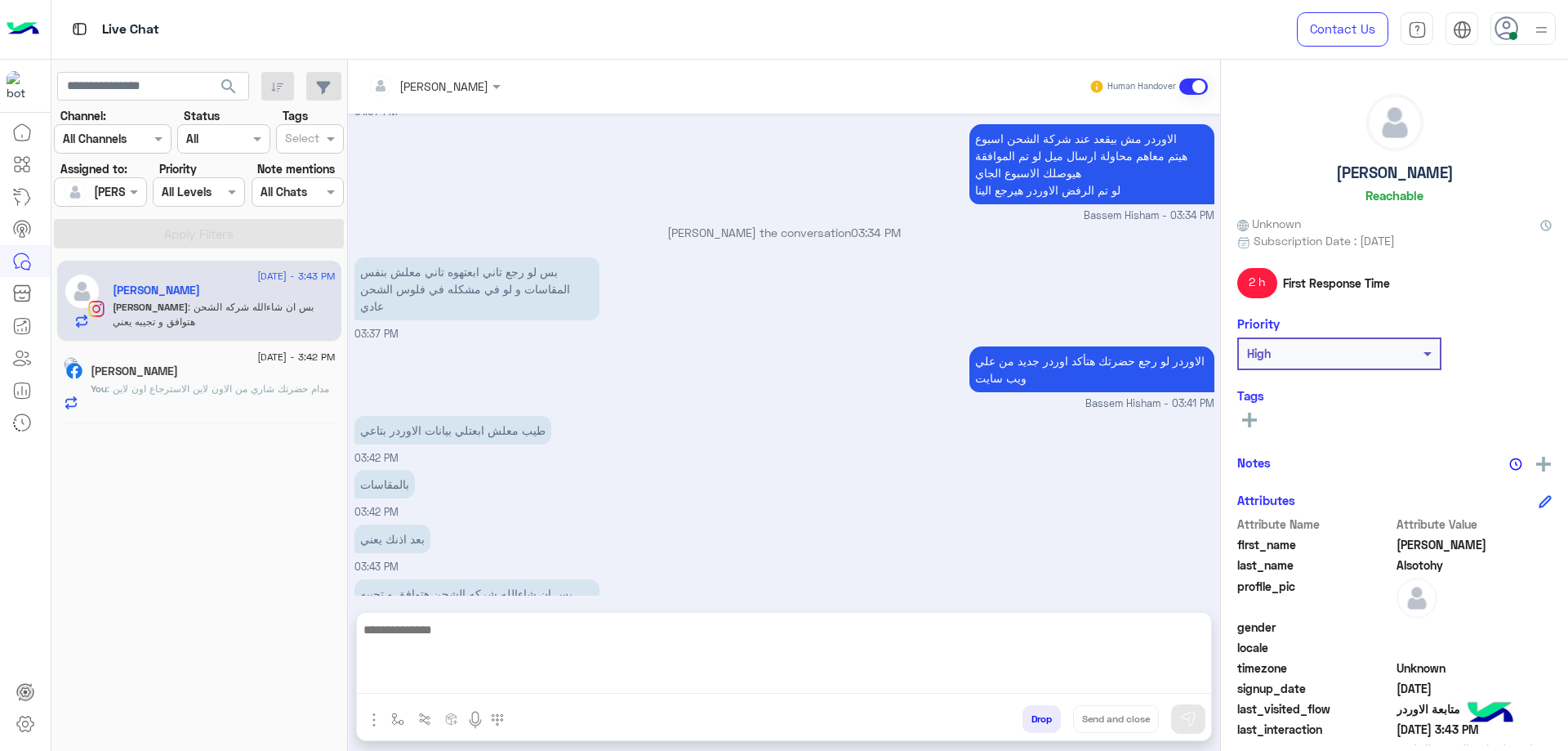
scroll to position [1032, 0]
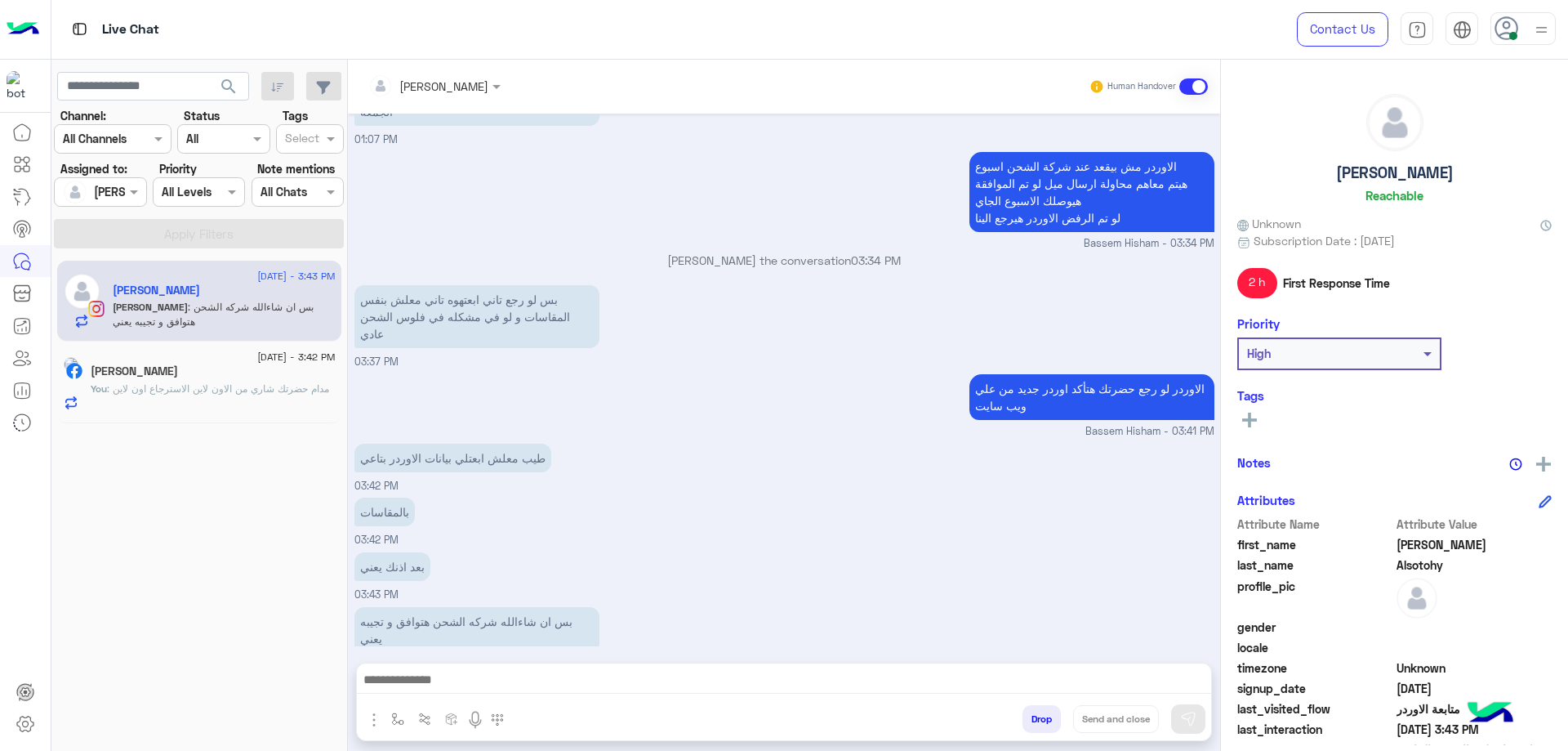
click at [253, 396] on p "You : مدام حضرتك شاري من الاون لاين الاسترجاع اون لاين" at bounding box center [210, 388] width 238 height 15
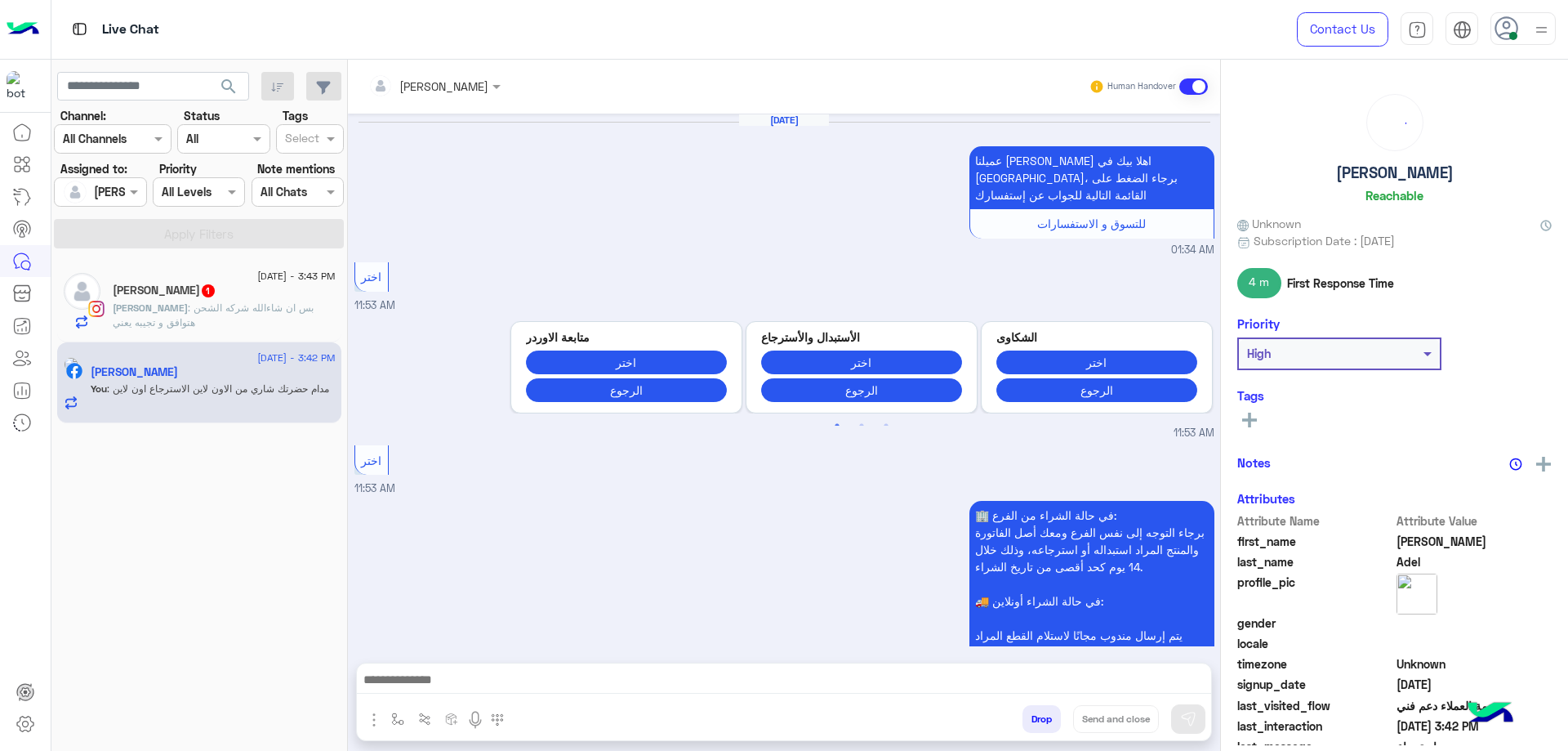
scroll to position [1407, 0]
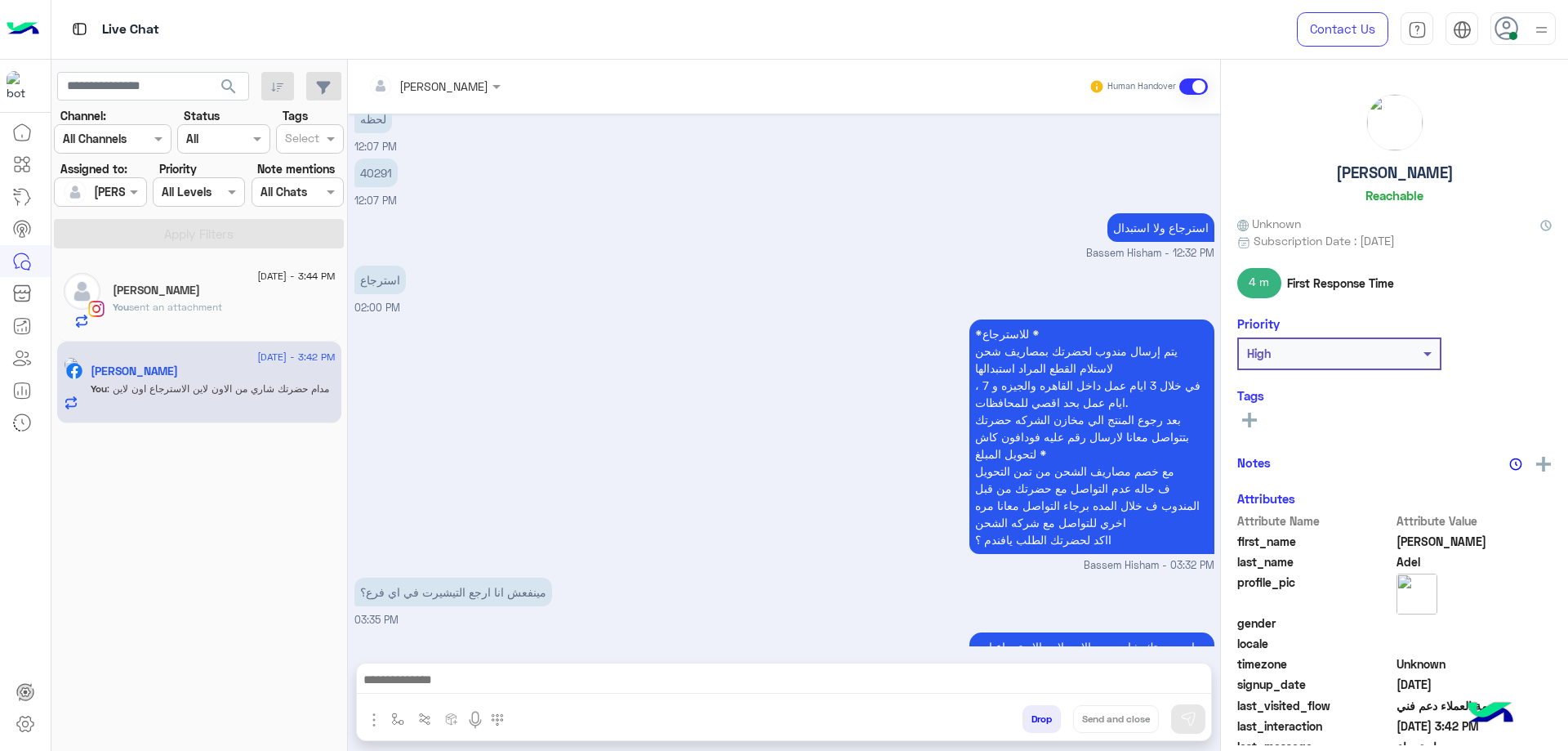
click at [256, 297] on div "[PERSON_NAME]" at bounding box center [224, 292] width 223 height 17
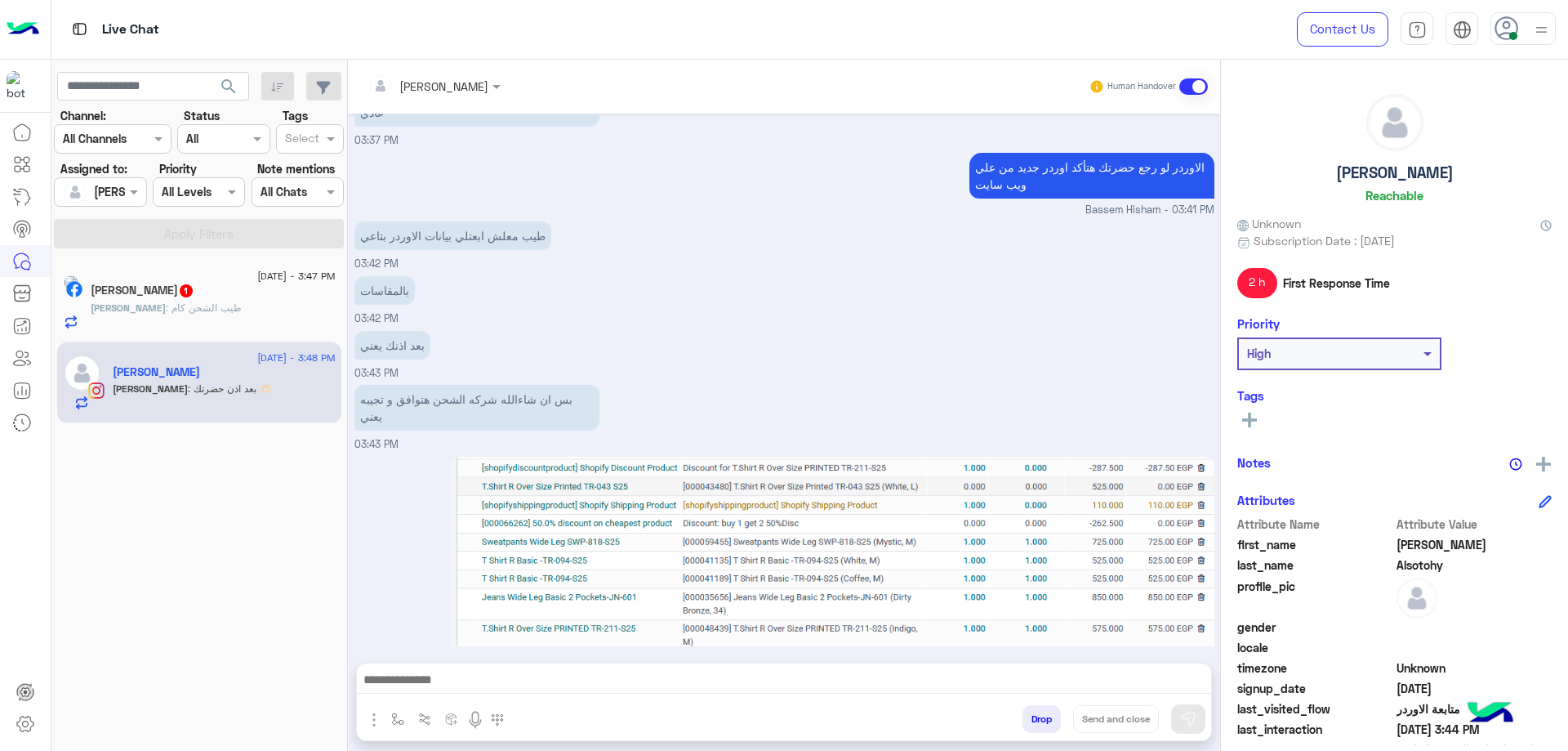
scroll to position [1285, 0]
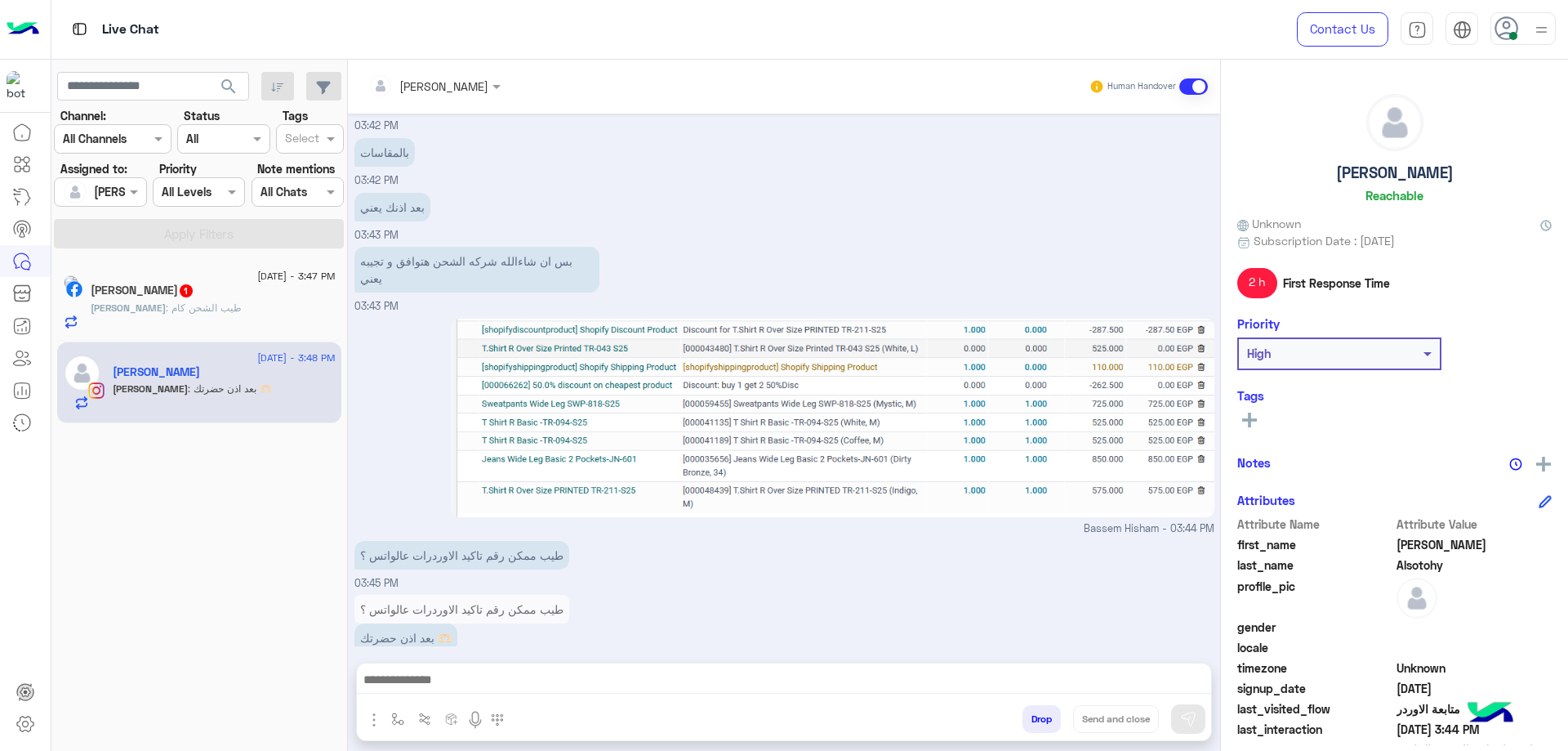
click at [267, 295] on div "Mohamed Adel 1" at bounding box center [213, 292] width 245 height 17
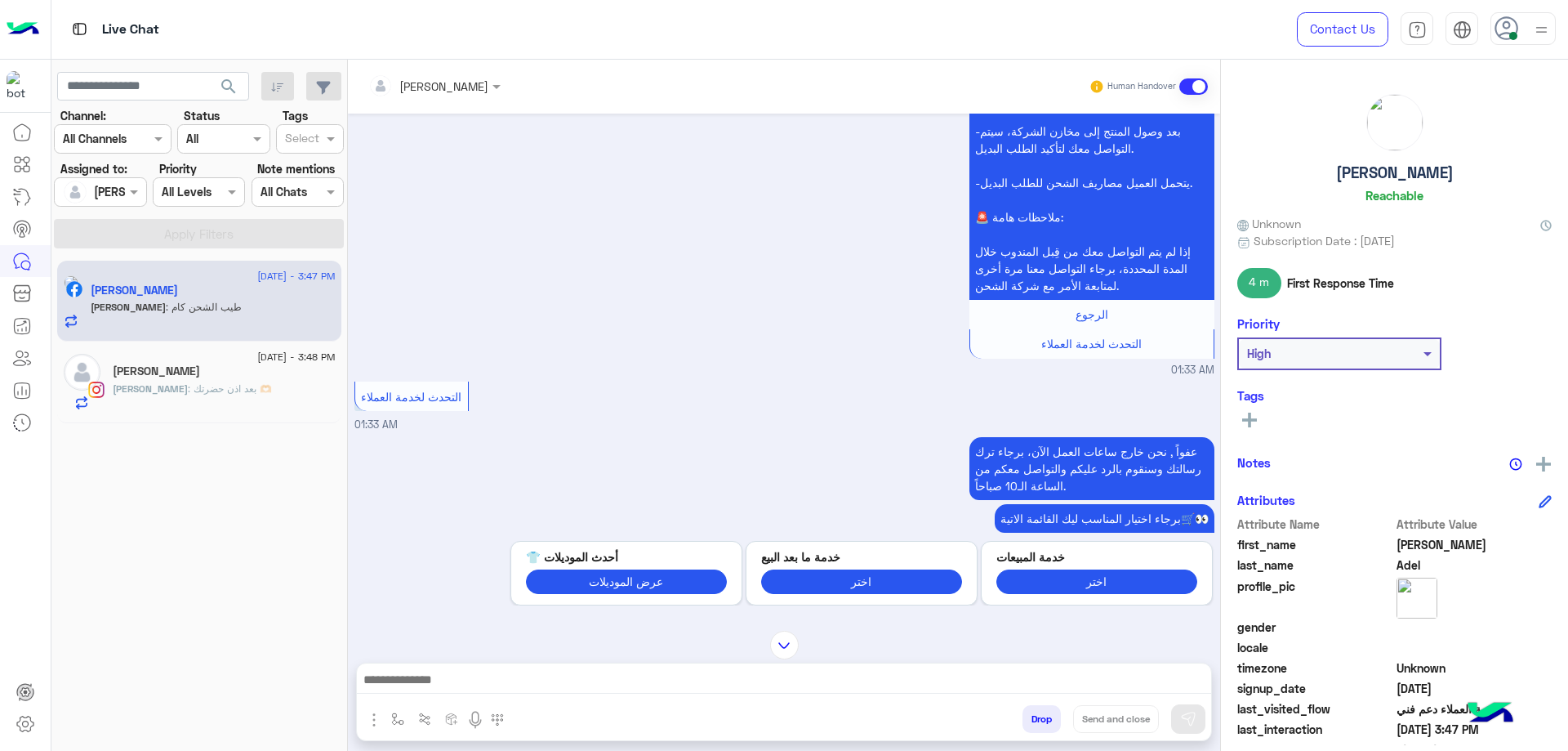
scroll to position [797, 0]
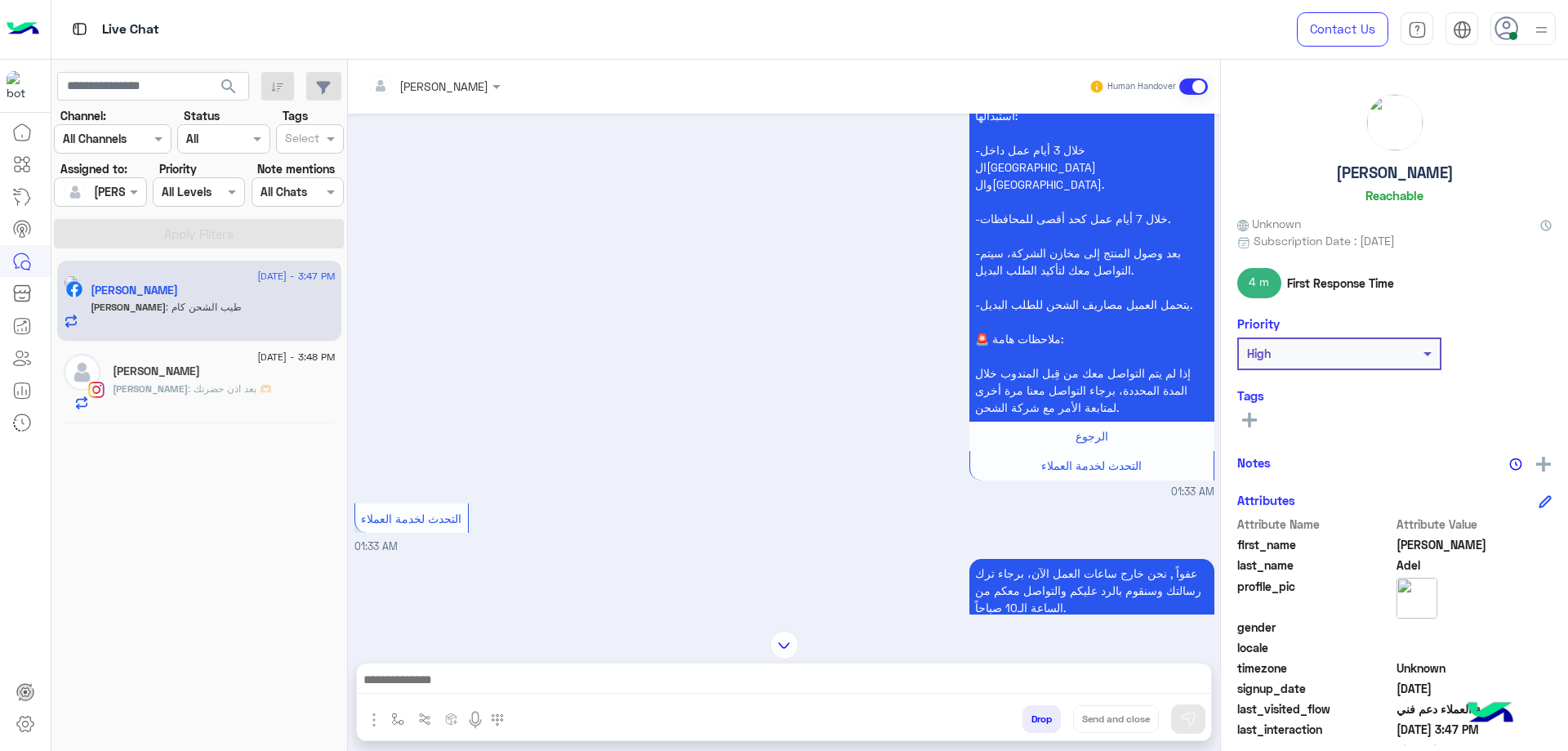
click at [263, 402] on div "[PERSON_NAME] : بعد اذن حضرتك 🫶🏻" at bounding box center [224, 395] width 223 height 28
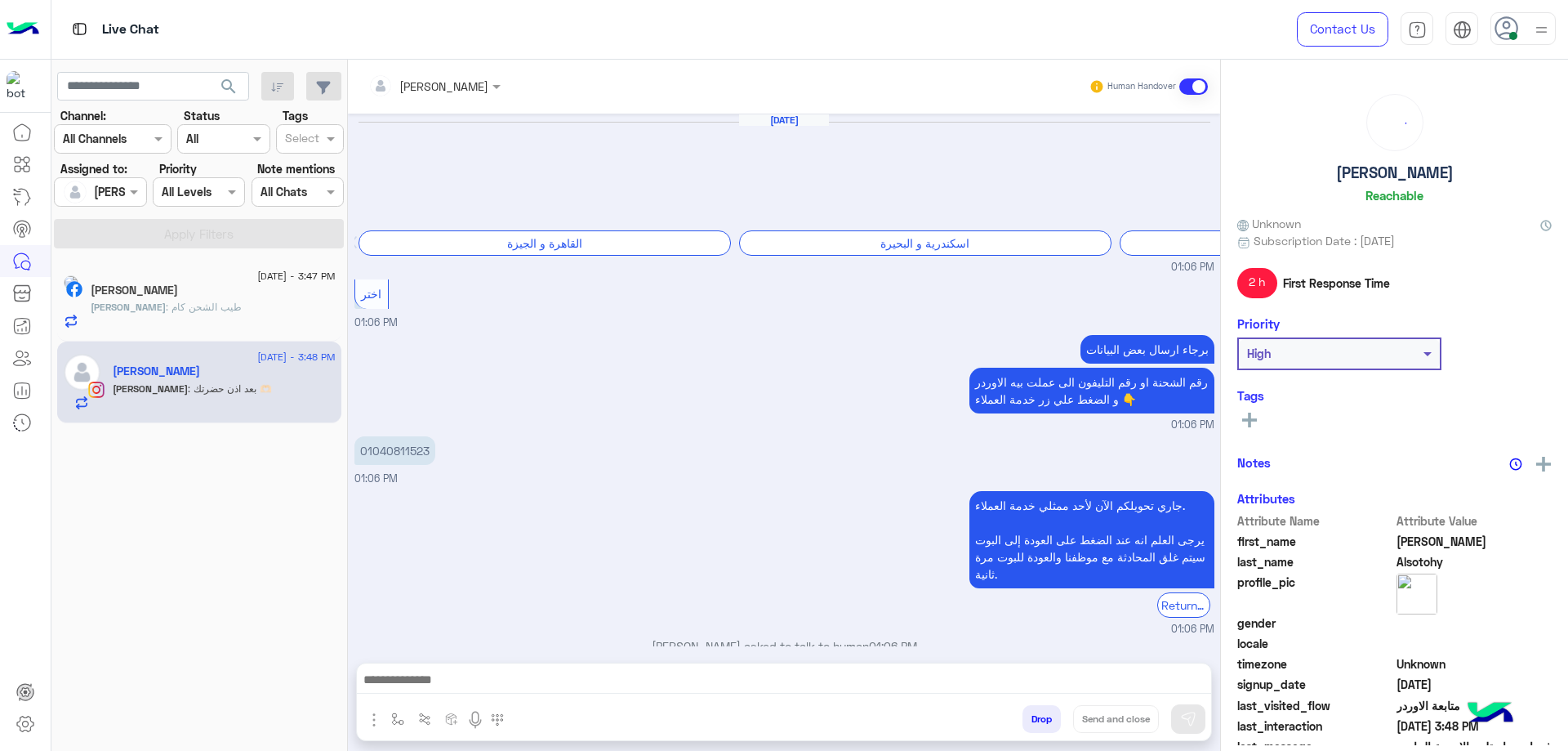
scroll to position [1120, 0]
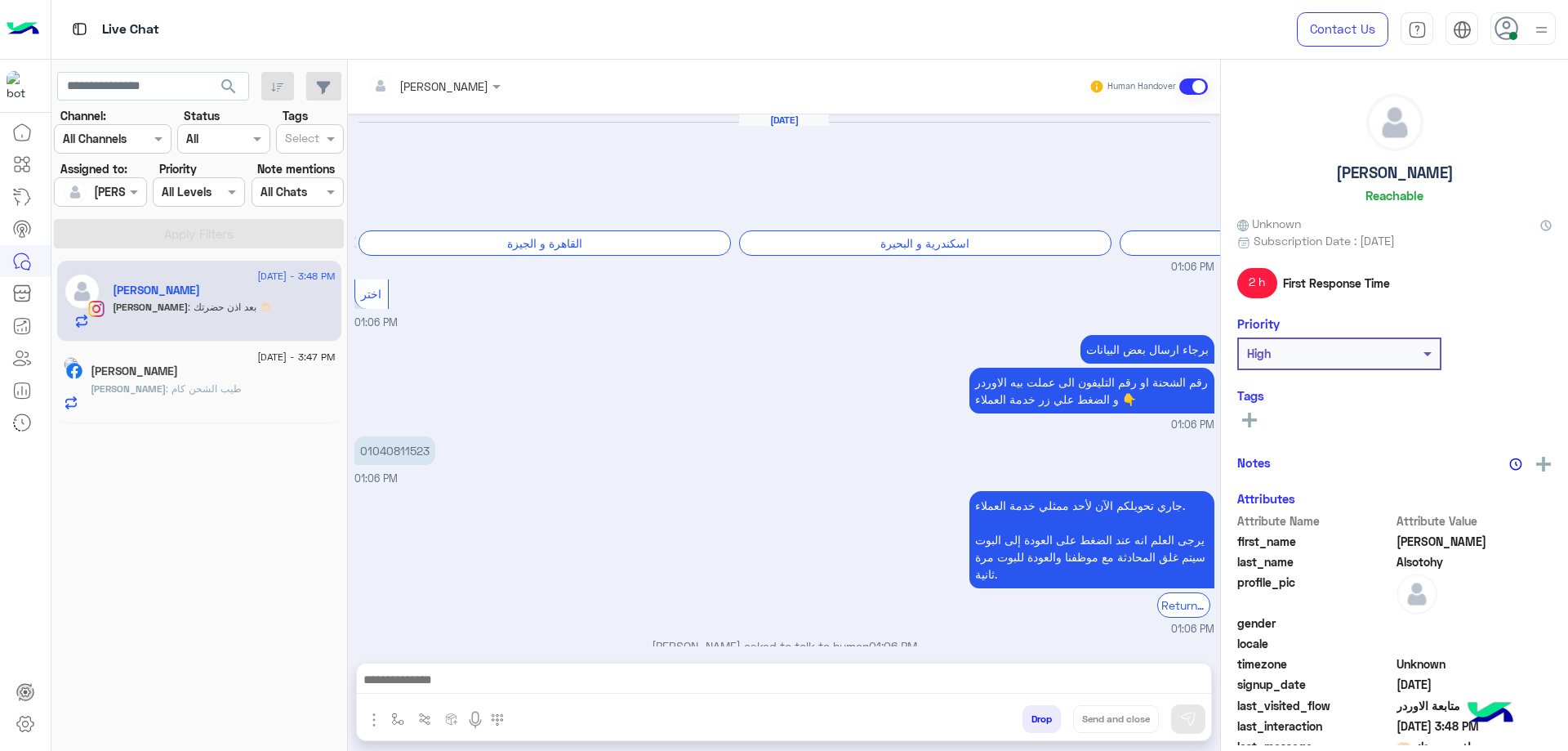
scroll to position [1120, 0]
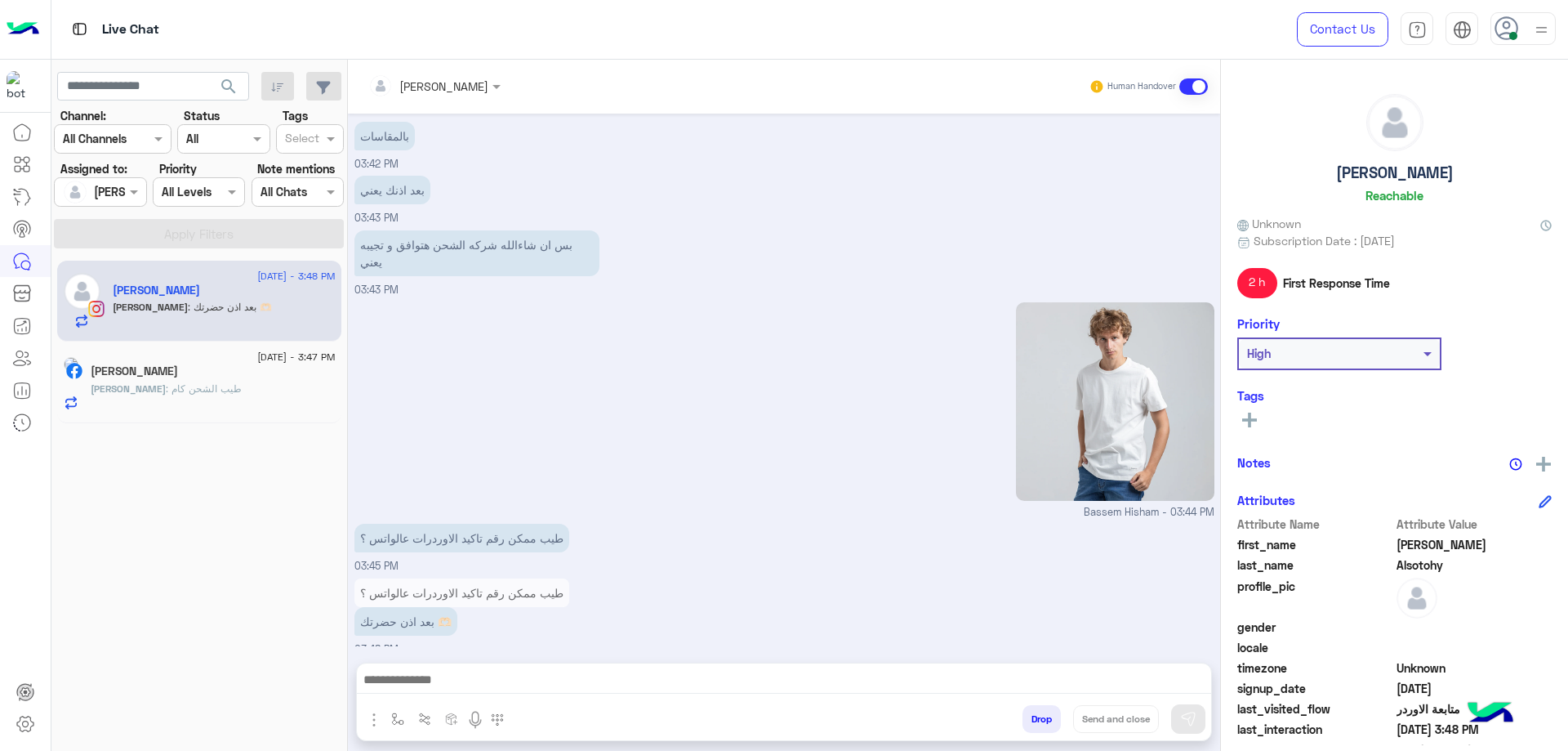
click at [199, 372] on div "[PERSON_NAME]" at bounding box center [213, 372] width 245 height 17
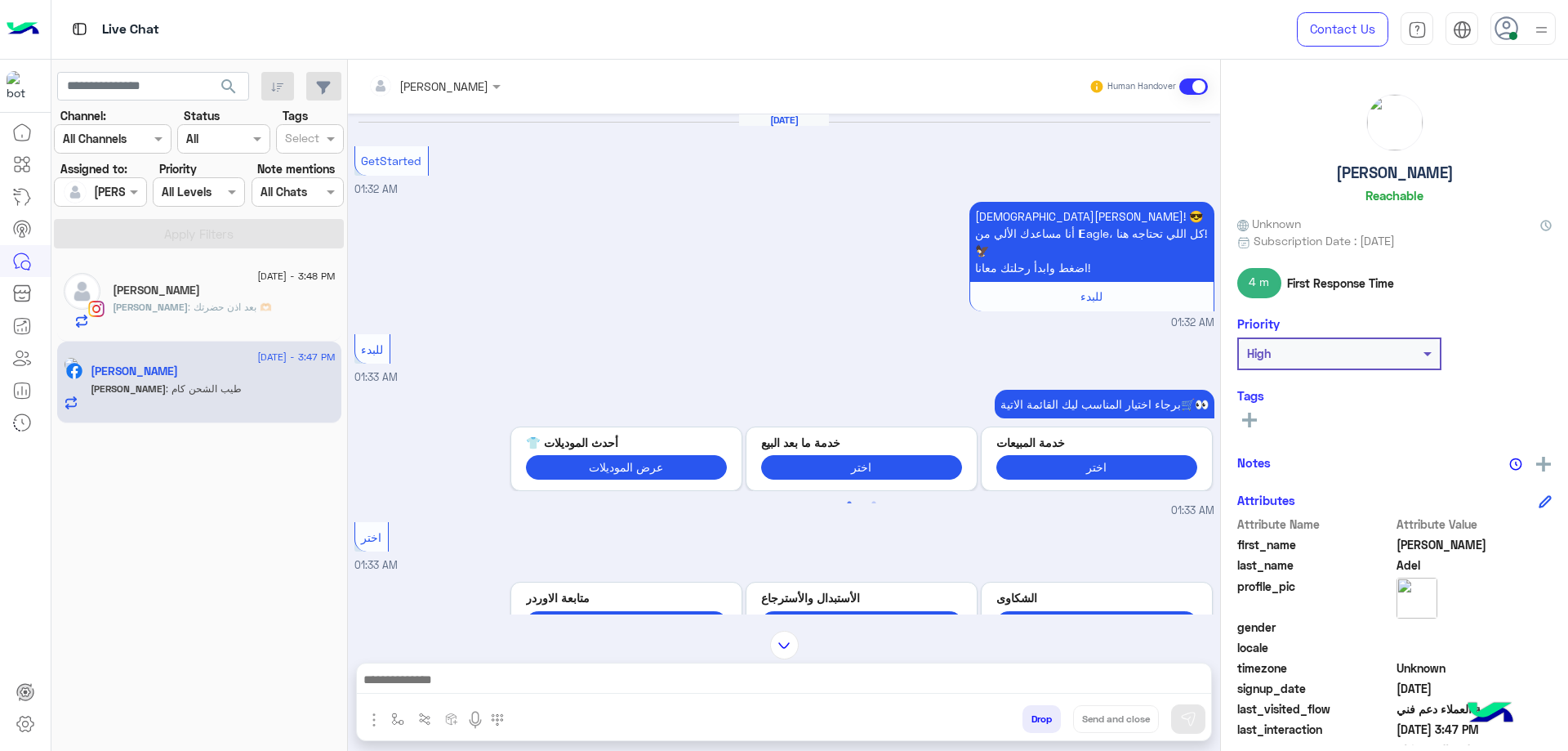
click at [177, 316] on div "[PERSON_NAME] : بعد اذن حضرتك 🫶🏻" at bounding box center [224, 314] width 223 height 28
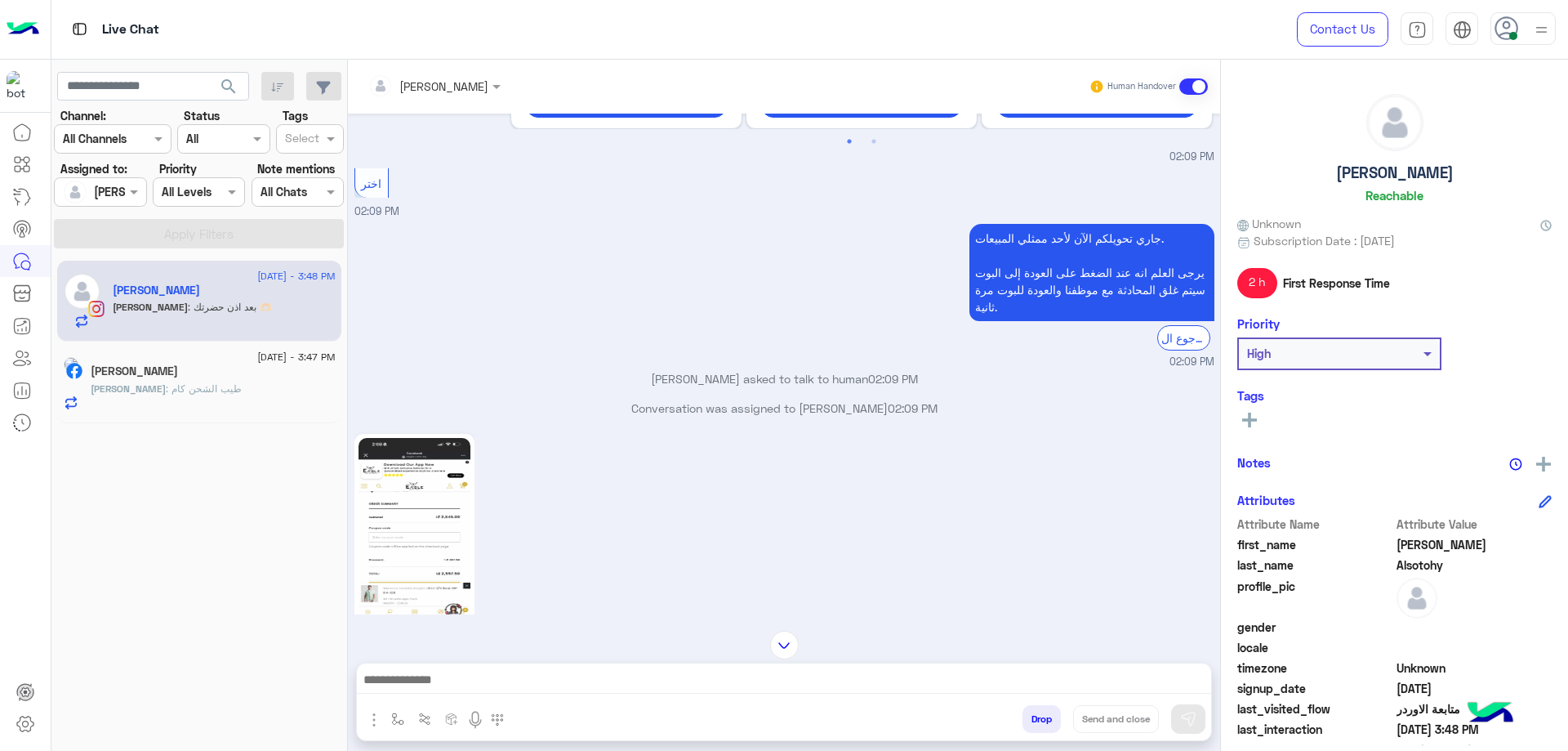
scroll to position [937, 0]
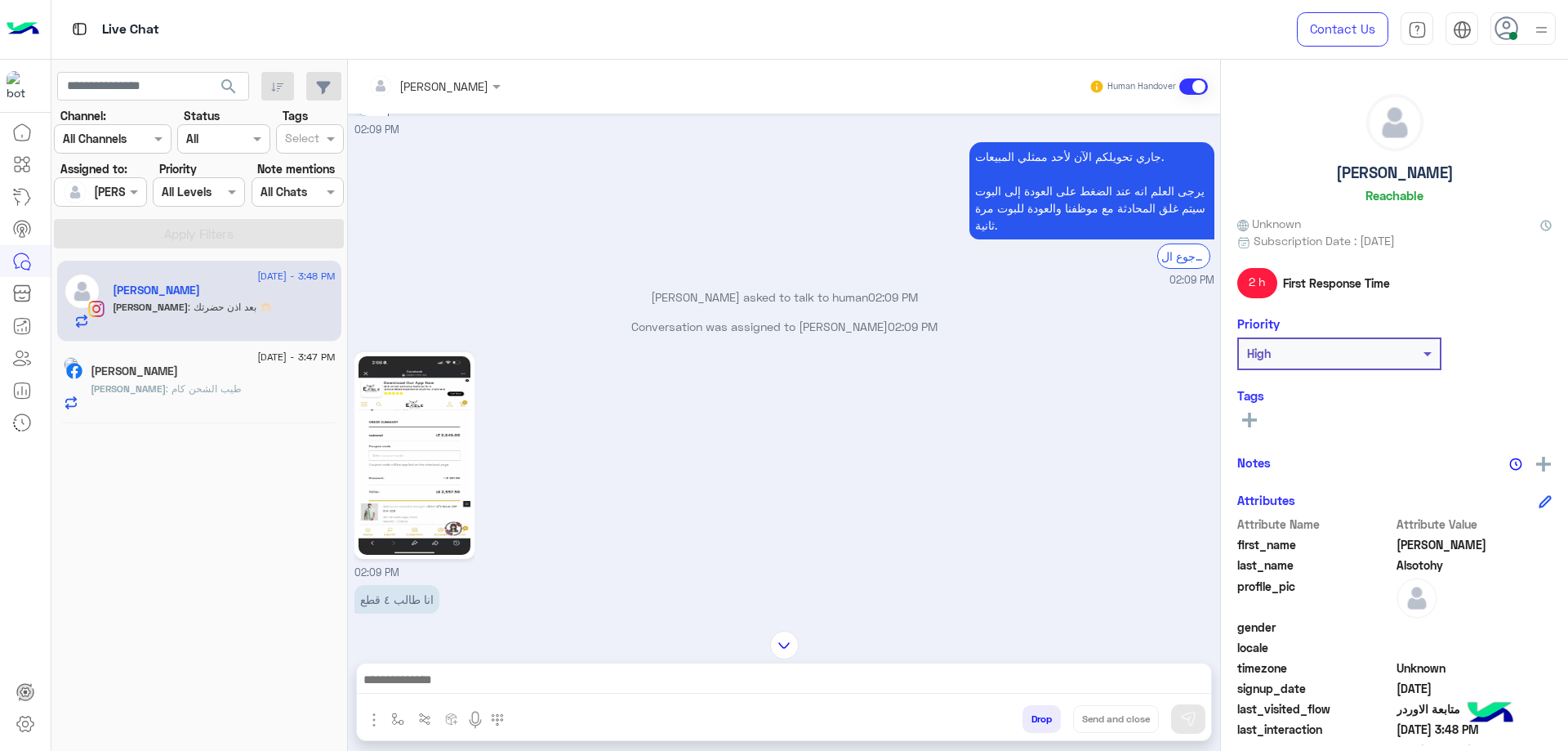
click at [432, 396] on img at bounding box center [415, 455] width 112 height 198
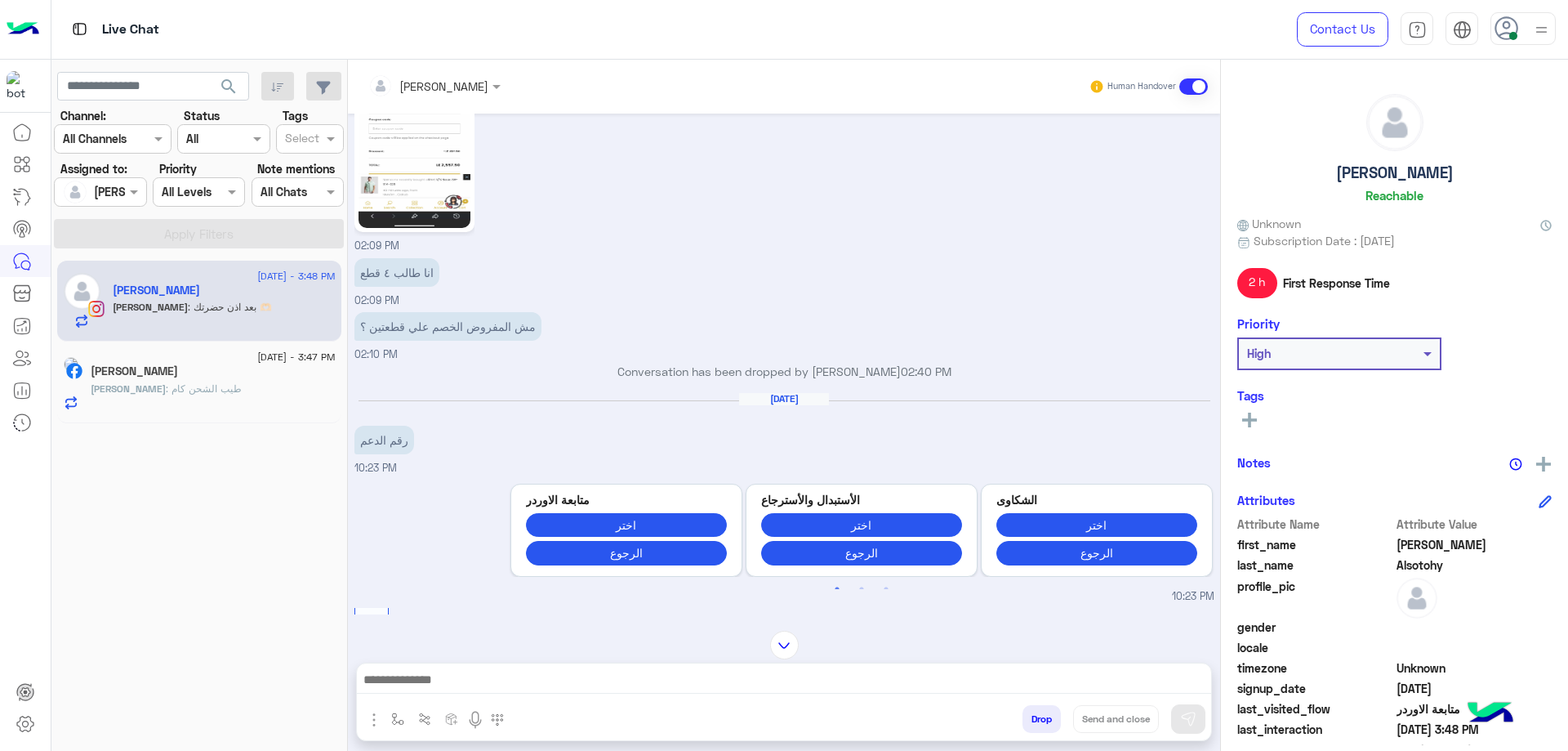
scroll to position [1345, 0]
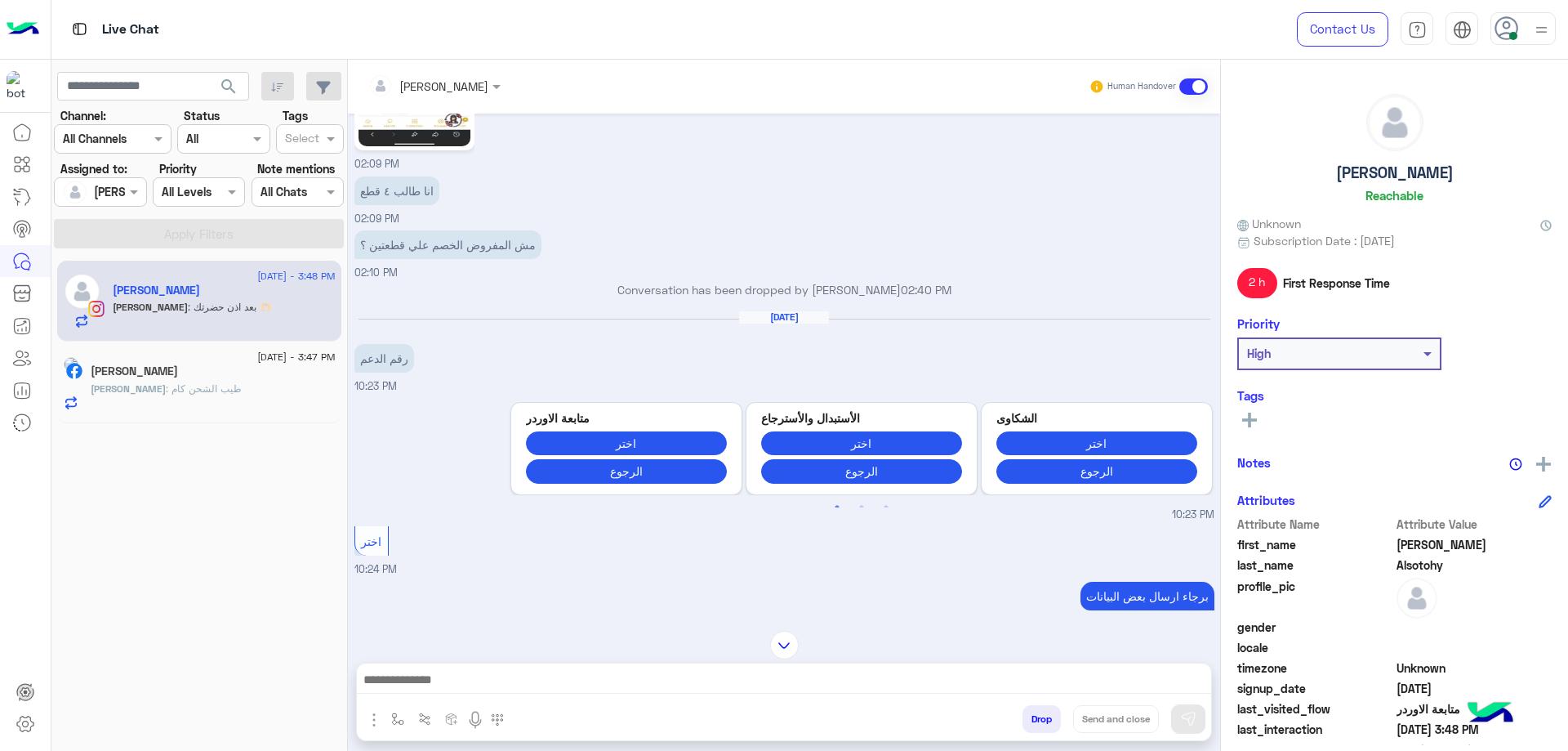
click at [175, 386] on span ": طيب الشحن كام" at bounding box center [204, 388] width 76 height 12
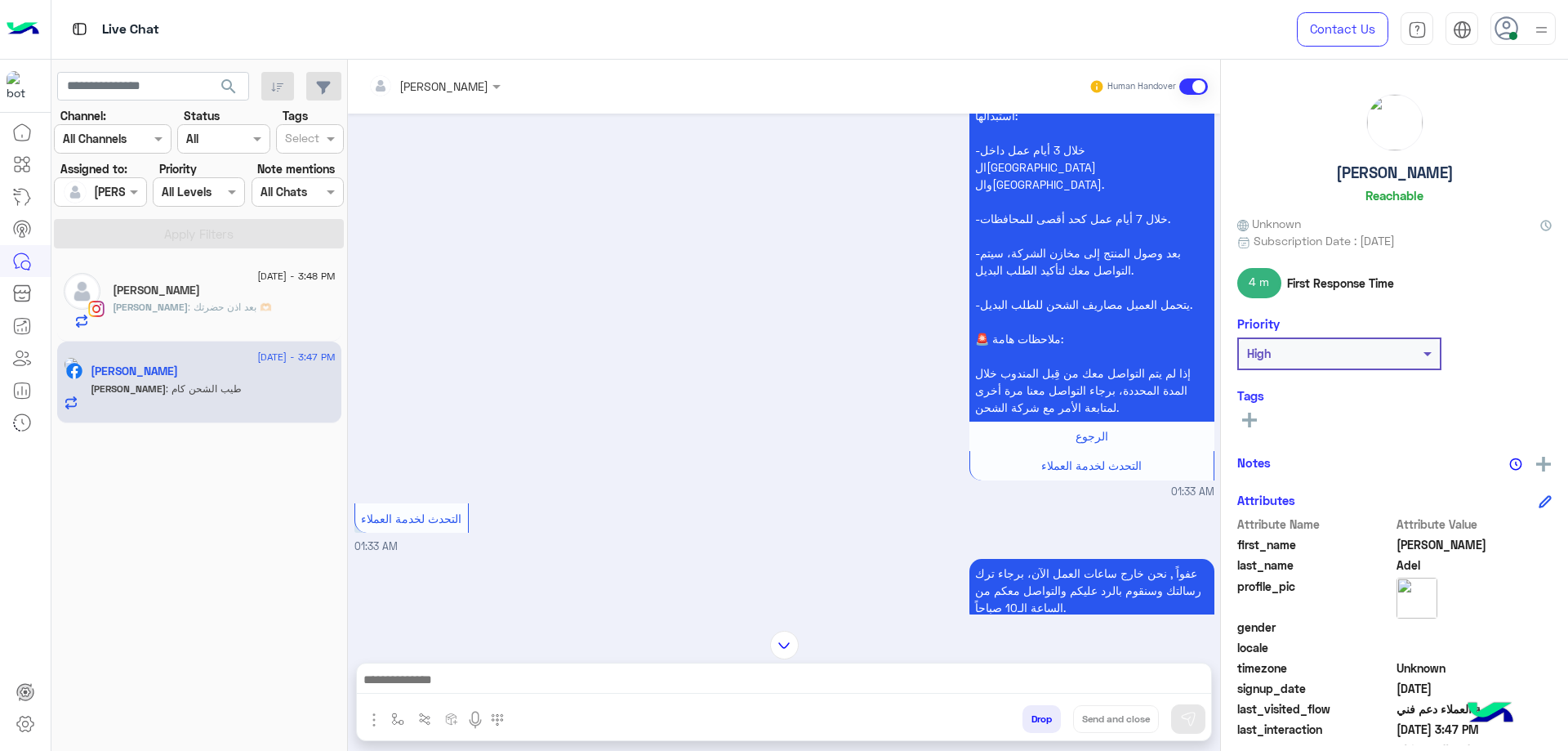
scroll to position [1288, 0]
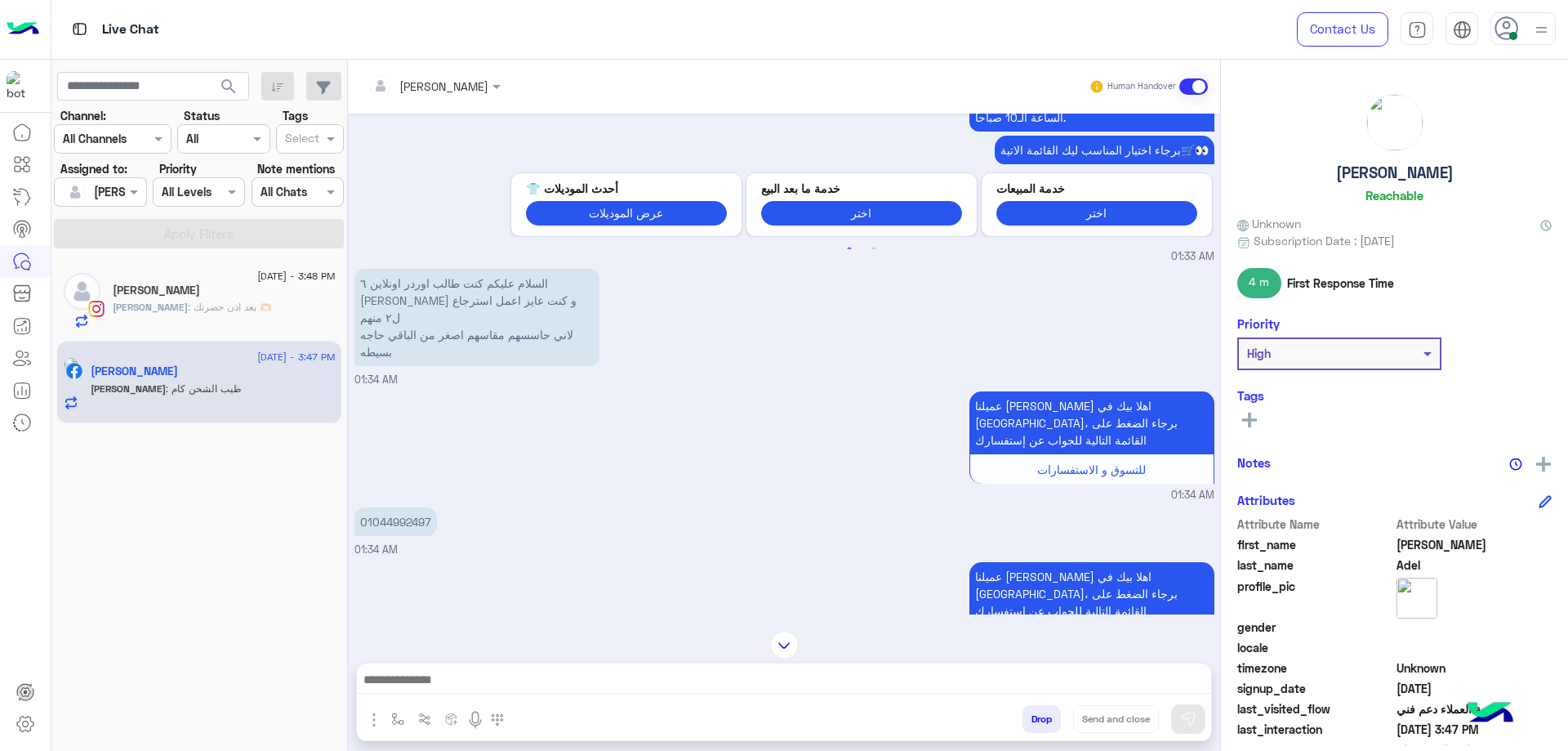
click at [410, 507] on p "01044992497" at bounding box center [395, 522] width 83 height 28
copy p "01044992497"
click at [714, 664] on div at bounding box center [784, 684] width 855 height 41
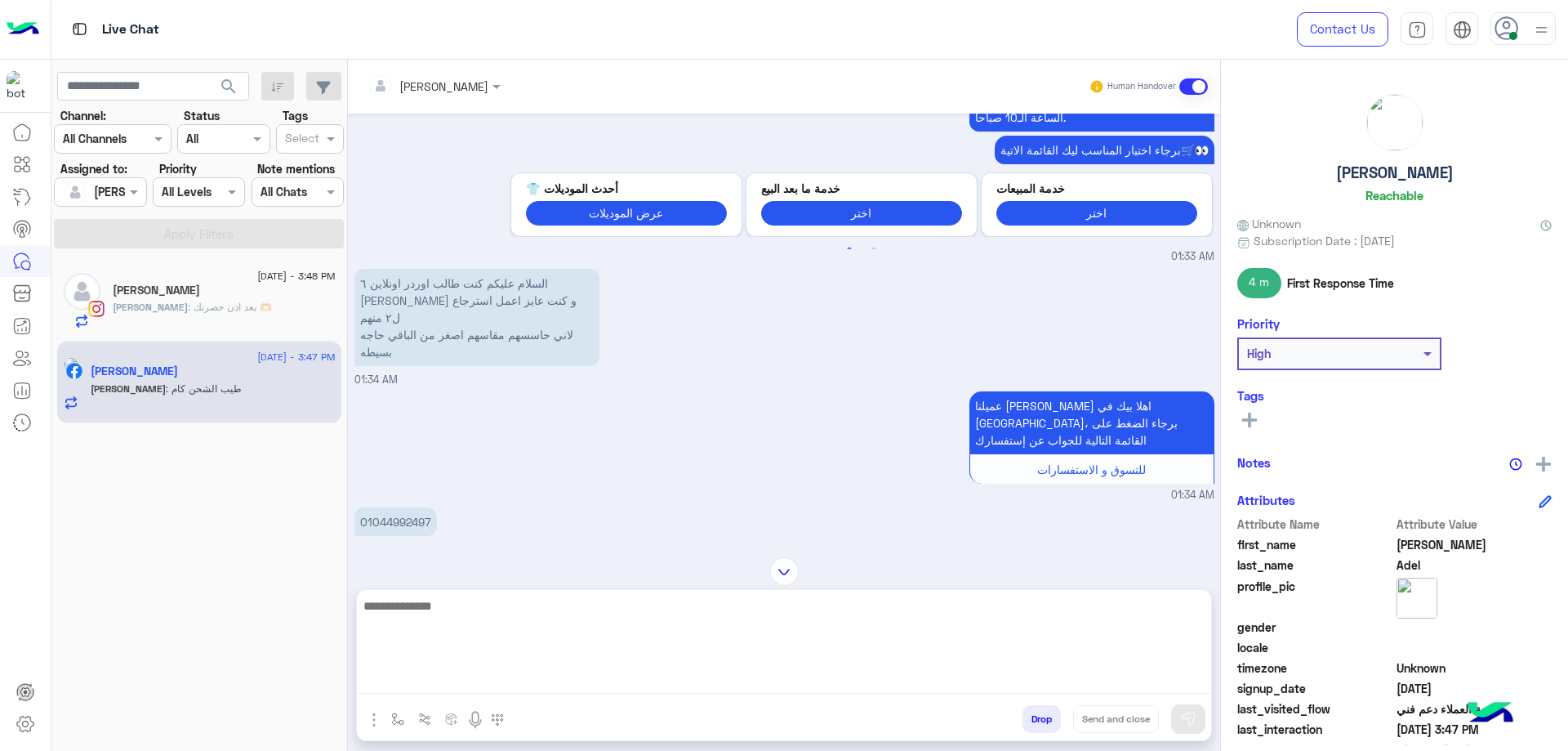
click at [685, 684] on textarea at bounding box center [784, 644] width 855 height 98
type textarea "**"
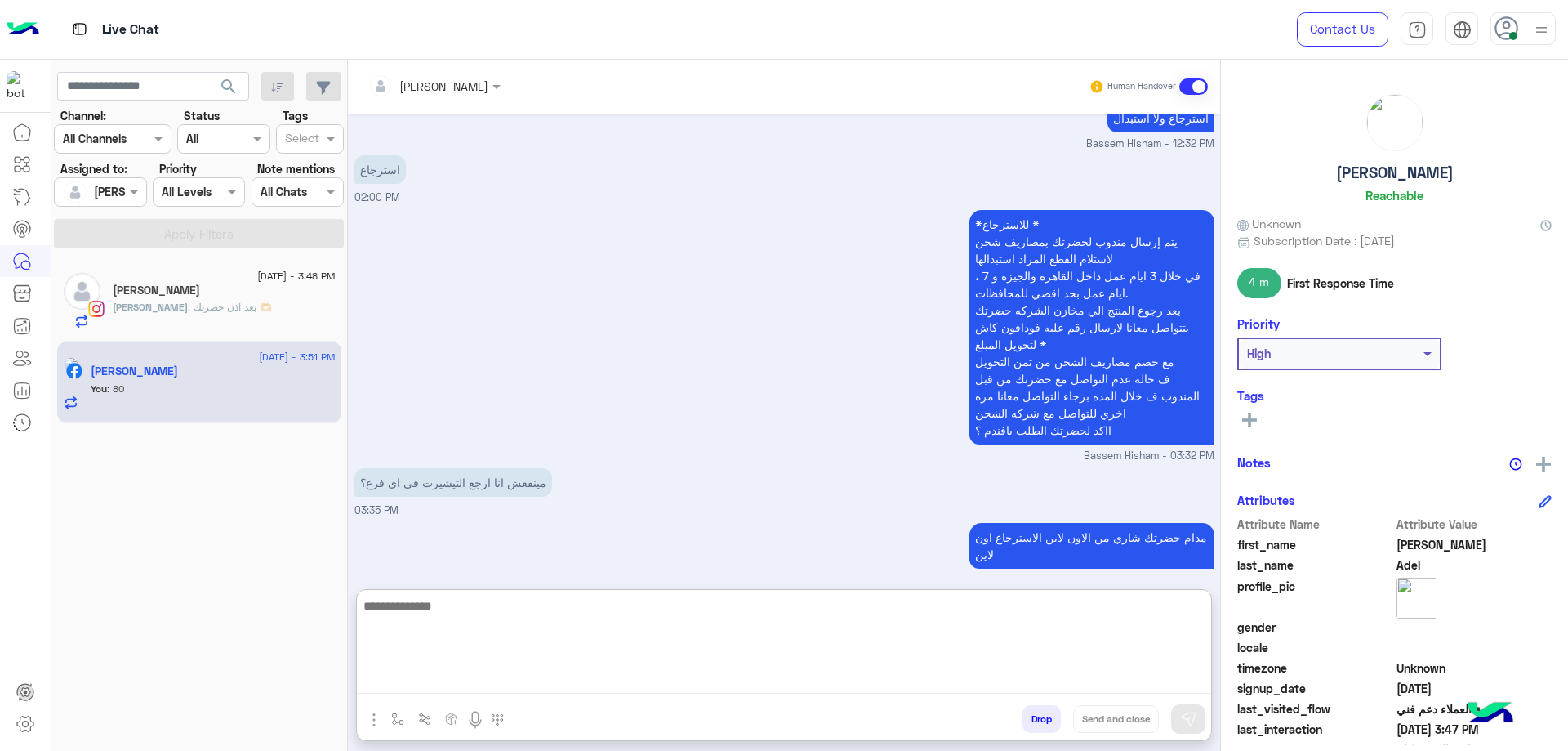
scroll to position [3222, 0]
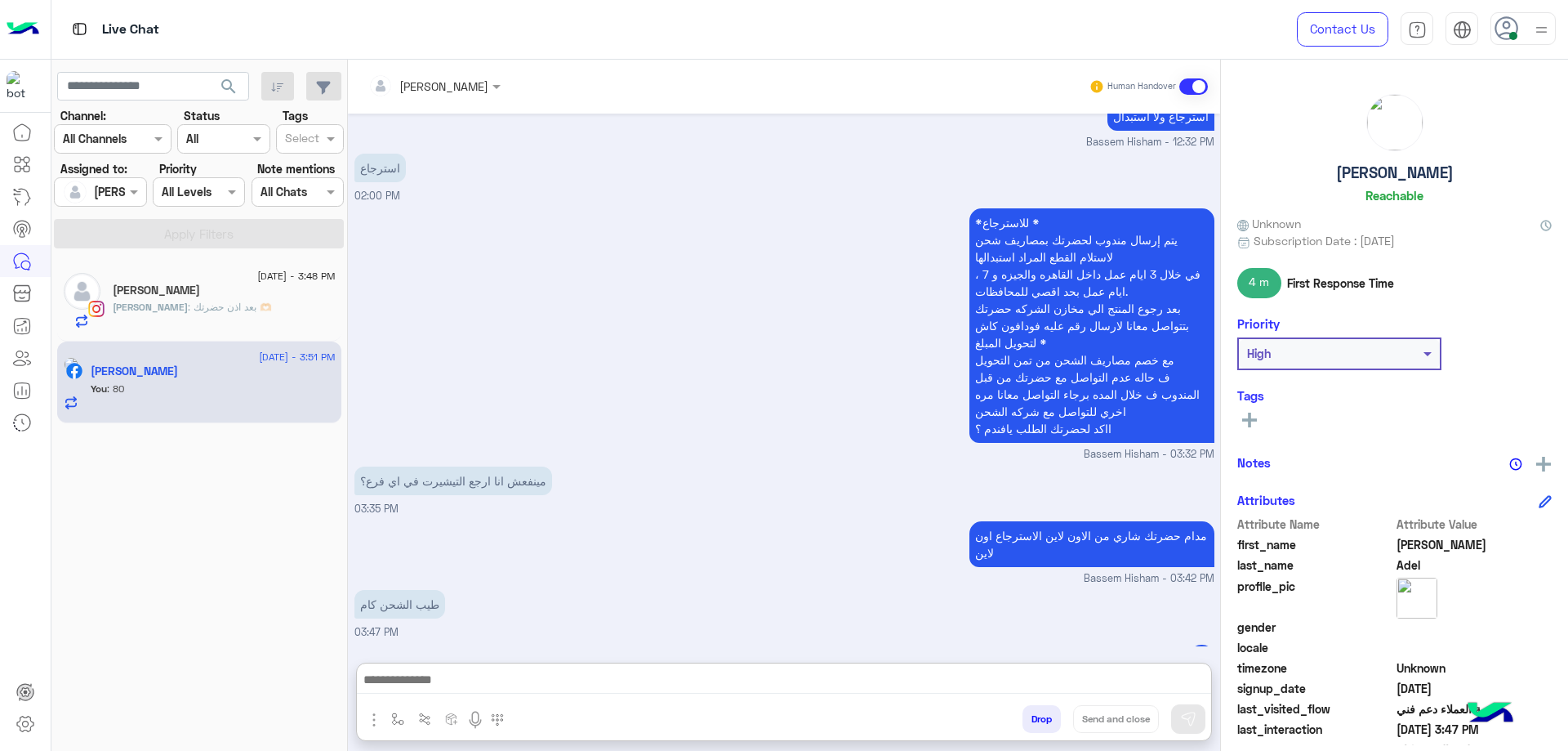
click at [187, 289] on h5 "[PERSON_NAME]" at bounding box center [156, 291] width 87 height 14
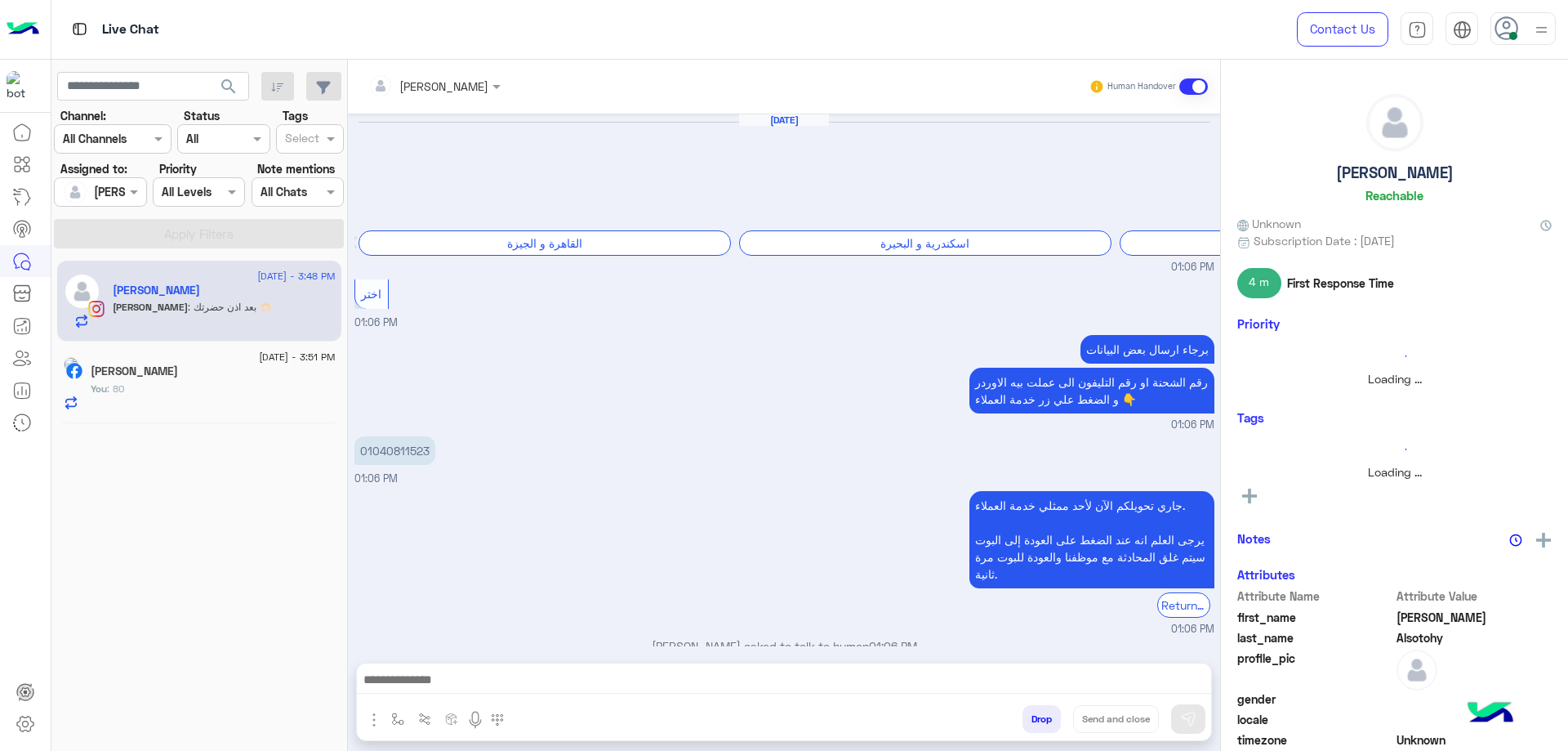
scroll to position [1120, 0]
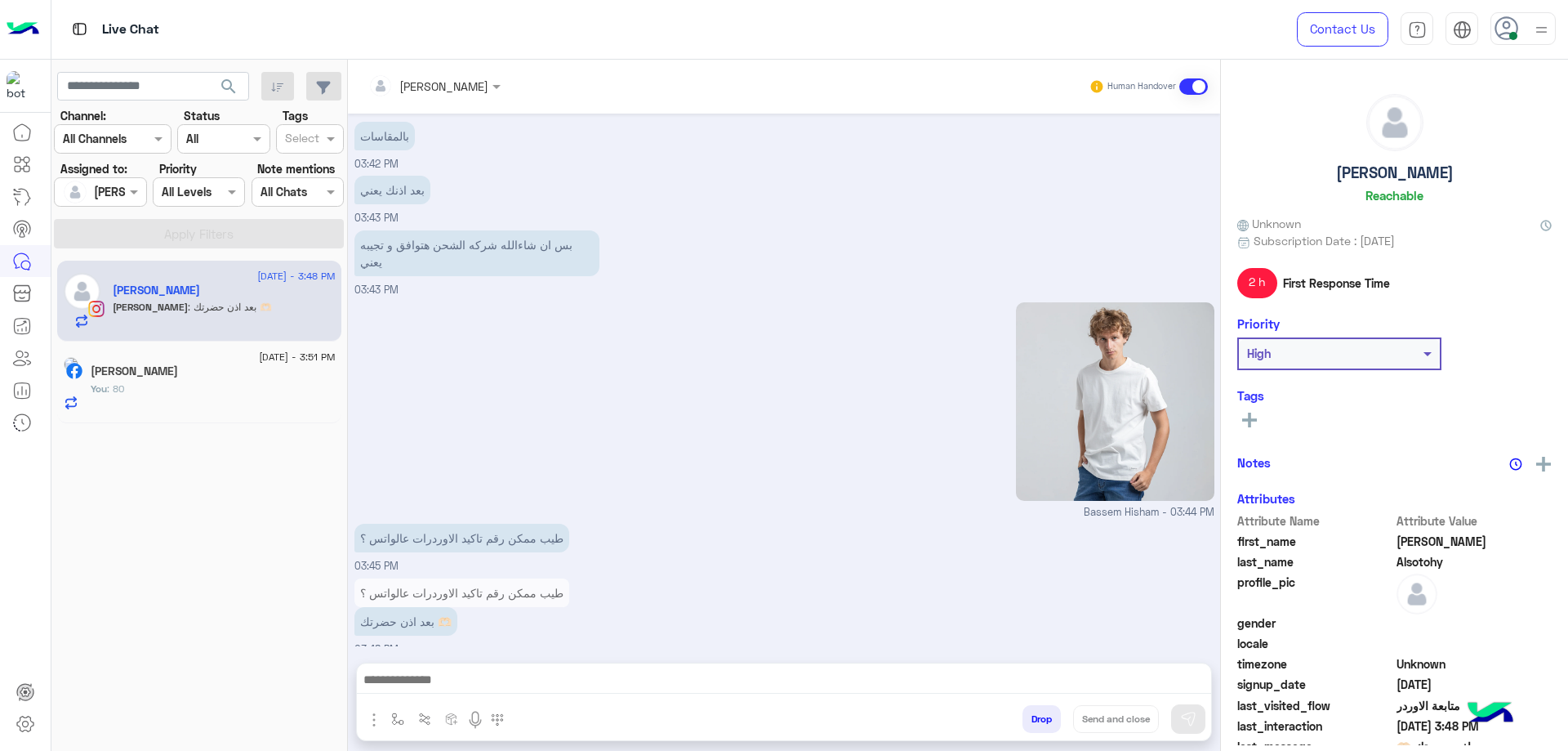
click at [1046, 718] on button "Drop" at bounding box center [1041, 718] width 38 height 28
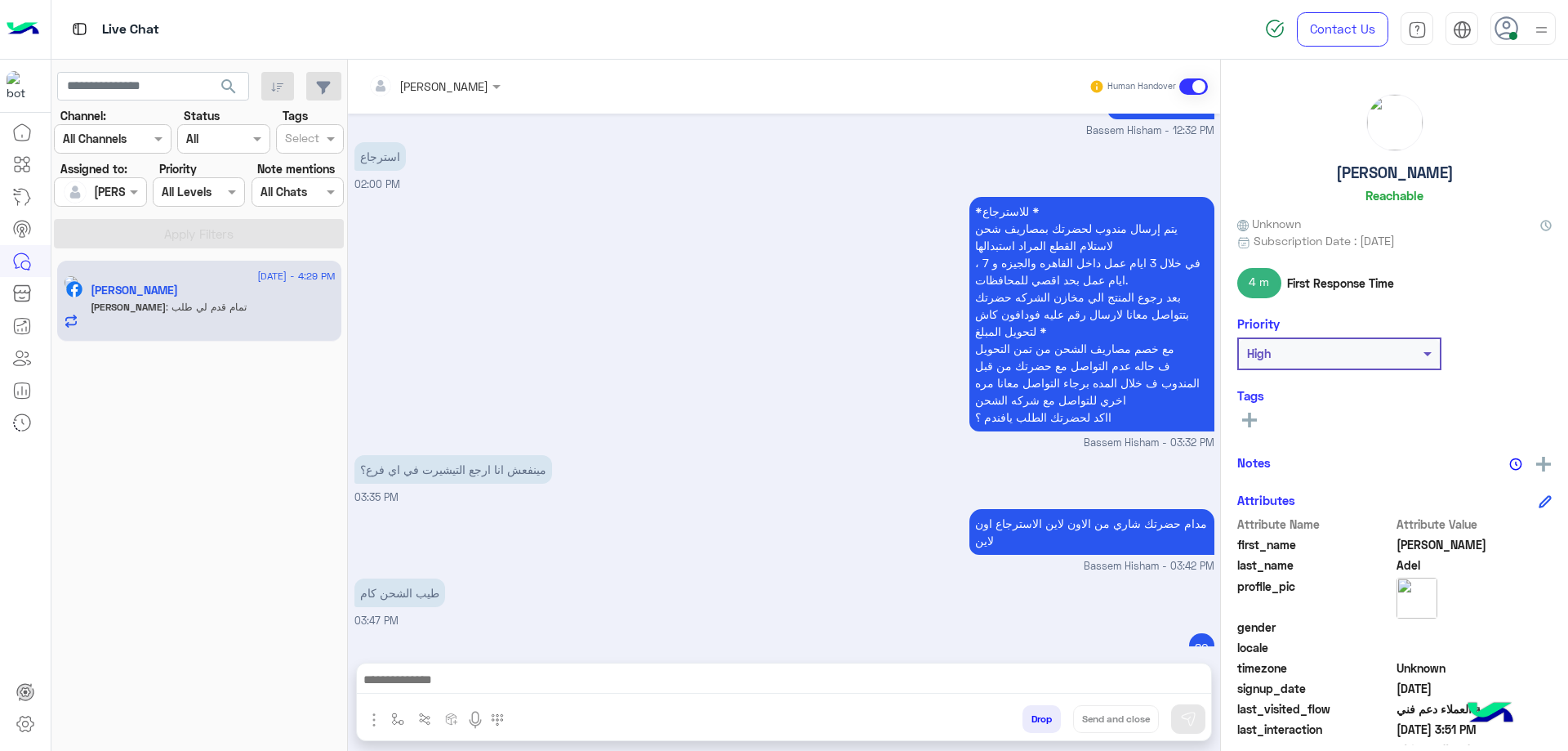
scroll to position [1414, 0]
